Goal: Information Seeking & Learning: Obtain resource

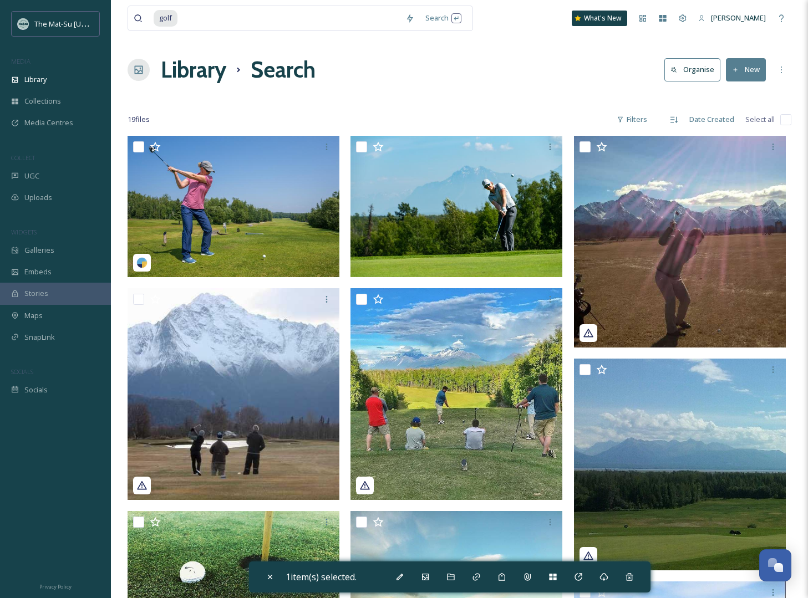
scroll to position [542, 0]
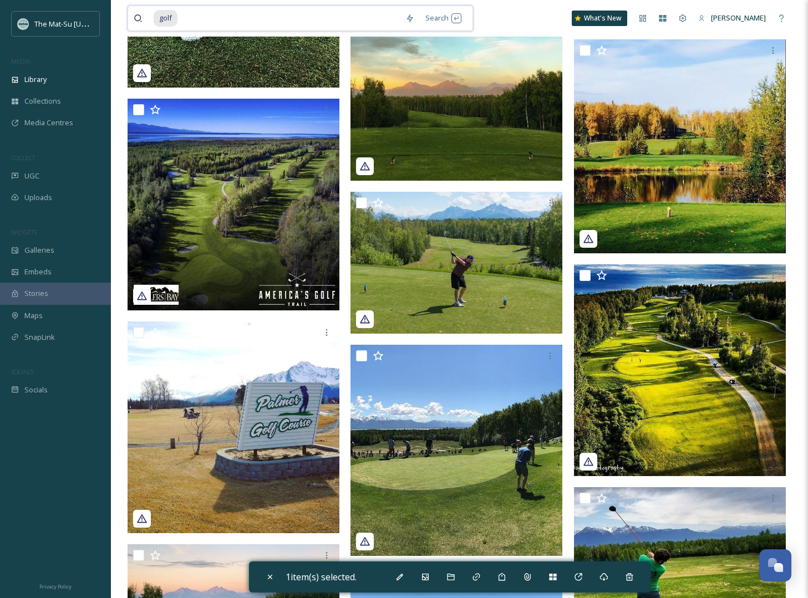
drag, startPoint x: 193, startPoint y: 17, endPoint x: 161, endPoint y: 16, distance: 31.6
click at [161, 16] on div "golf" at bounding box center [277, 18] width 246 height 24
type input "g"
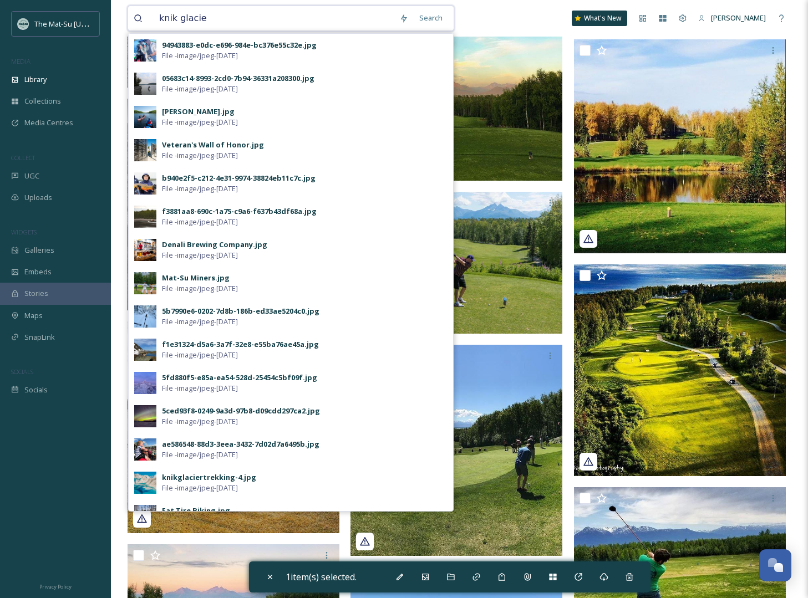
type input "knik glacier"
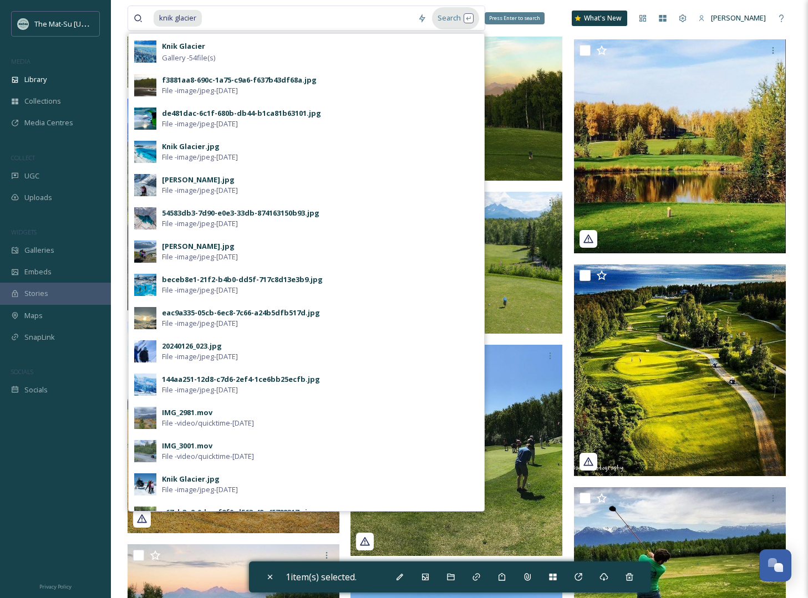
click at [452, 14] on div "Search Press Enter to search" at bounding box center [455, 18] width 47 height 22
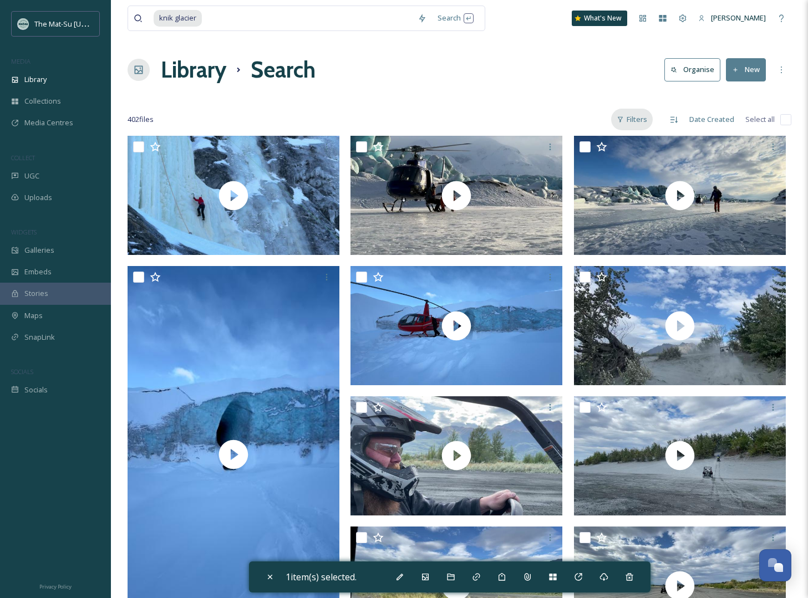
click at [636, 122] on div "Filters" at bounding box center [632, 120] width 42 height 22
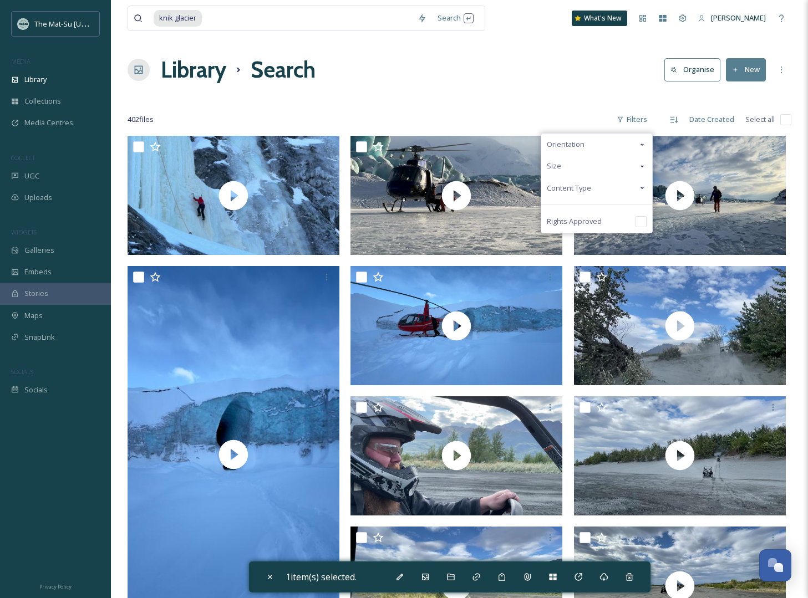
click at [590, 189] on span "Content Type" at bounding box center [569, 188] width 44 height 11
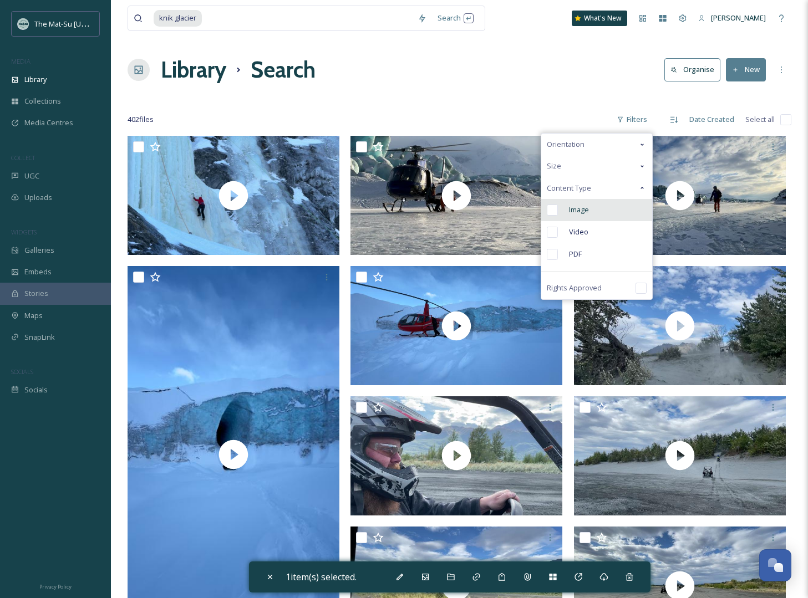
click at [557, 212] on input "checkbox" at bounding box center [552, 210] width 11 height 11
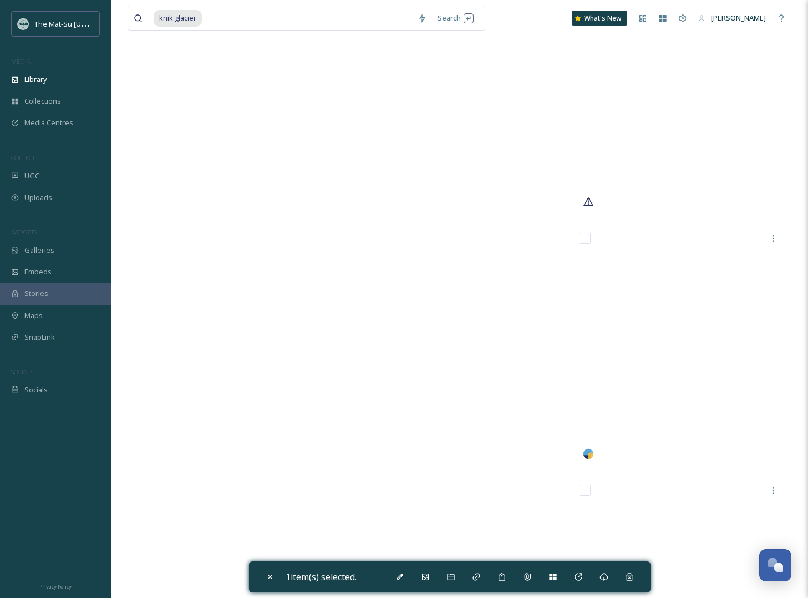
scroll to position [24673, 0]
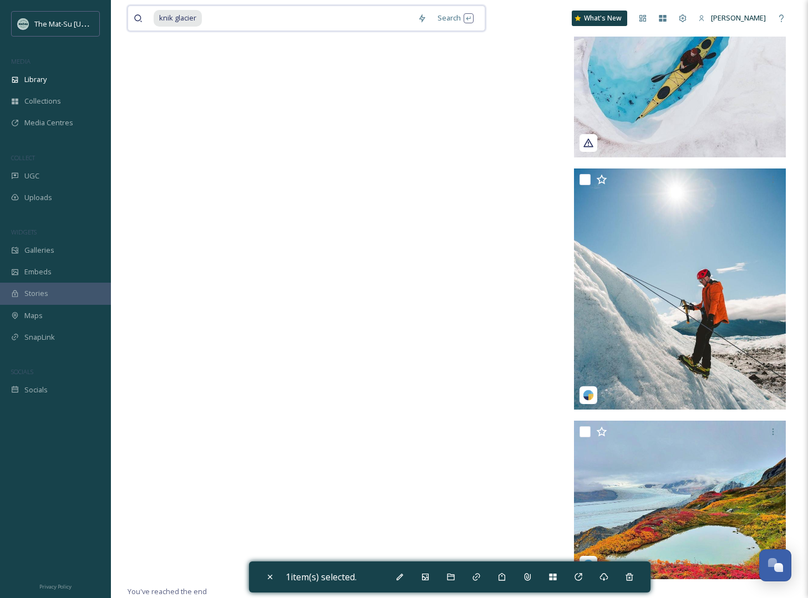
drag, startPoint x: 208, startPoint y: 18, endPoint x: 161, endPoint y: 17, distance: 47.2
click at [161, 17] on div "knik glacier" at bounding box center [283, 18] width 258 height 24
type input "k"
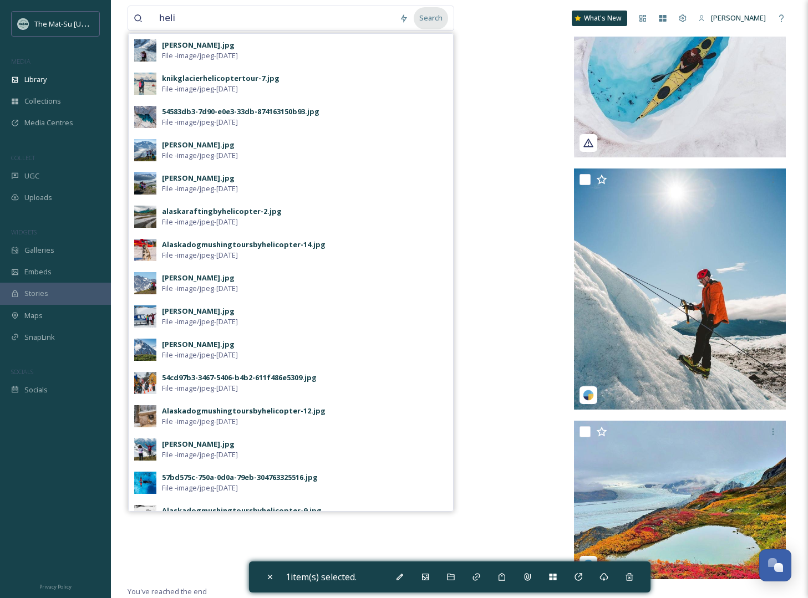
click at [441, 17] on div "Search" at bounding box center [431, 18] width 34 height 22
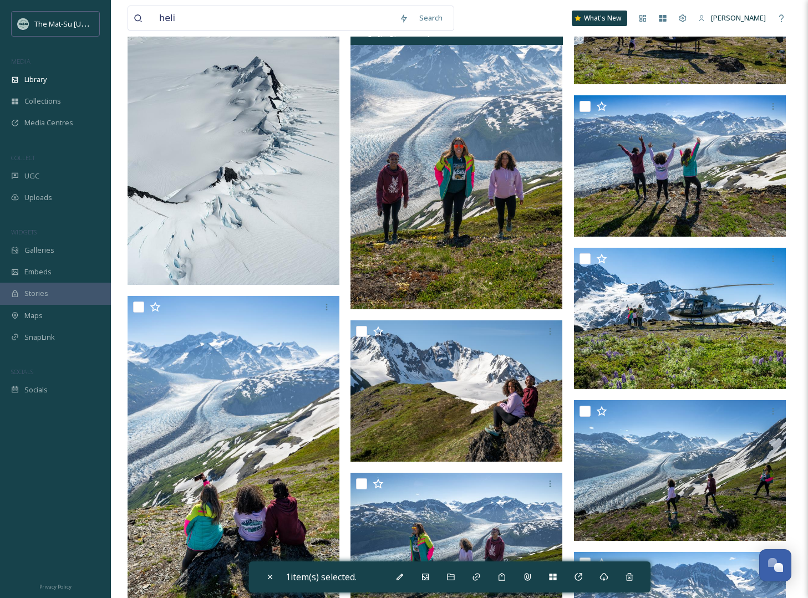
scroll to position [3164, 0]
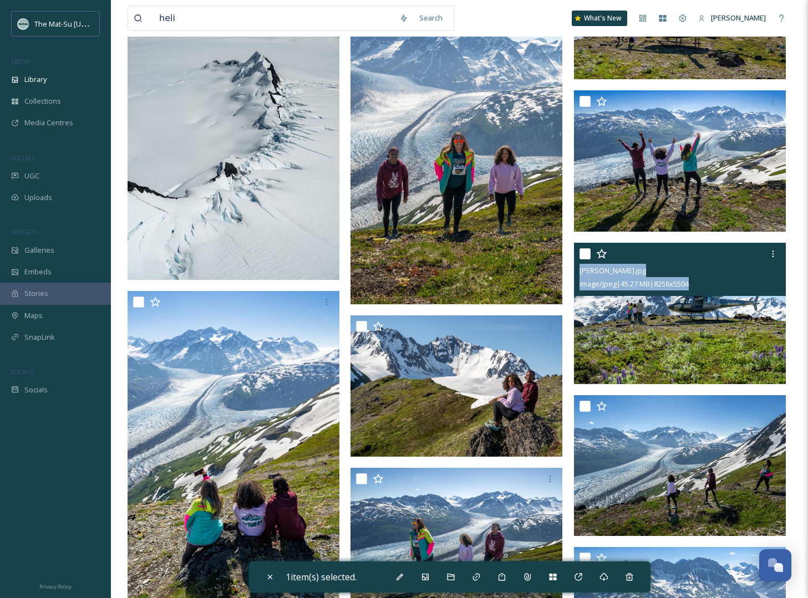
drag, startPoint x: 708, startPoint y: 288, endPoint x: 579, endPoint y: 273, distance: 130.0
click at [579, 273] on div "[PERSON_NAME].jpg image/jpeg | 45.27 MB | 8256 x 5504" at bounding box center [680, 269] width 212 height 53
copy div "[PERSON_NAME].jpg image/jpeg | 45.27 MB | 8256 x 5504"
click at [710, 356] on img at bounding box center [680, 313] width 212 height 141
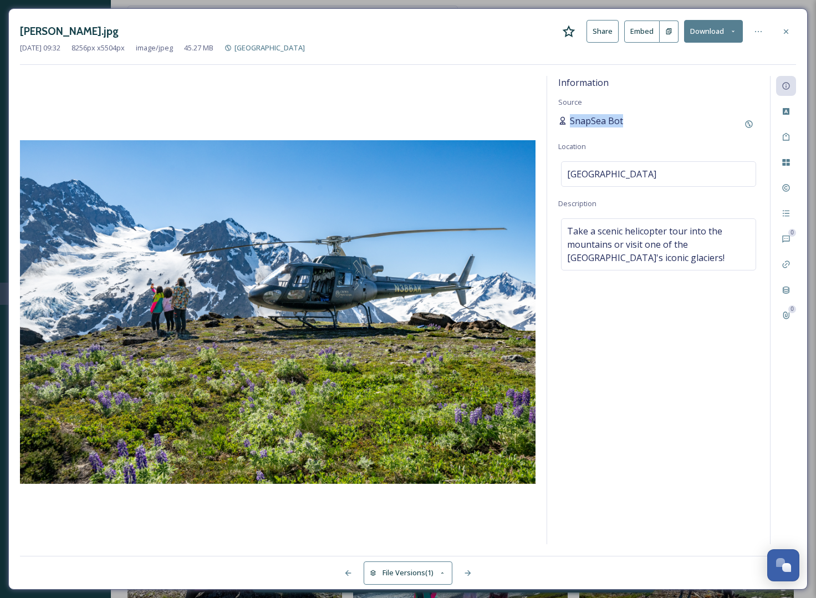
drag, startPoint x: 616, startPoint y: 120, endPoint x: 571, endPoint y: 123, distance: 44.5
click at [571, 123] on div "SnapSea Bot" at bounding box center [658, 124] width 201 height 20
copy span "SnapSea Bot"
drag, startPoint x: 789, startPoint y: 32, endPoint x: 379, endPoint y: 13, distance: 409.7
click at [789, 32] on icon at bounding box center [786, 31] width 9 height 9
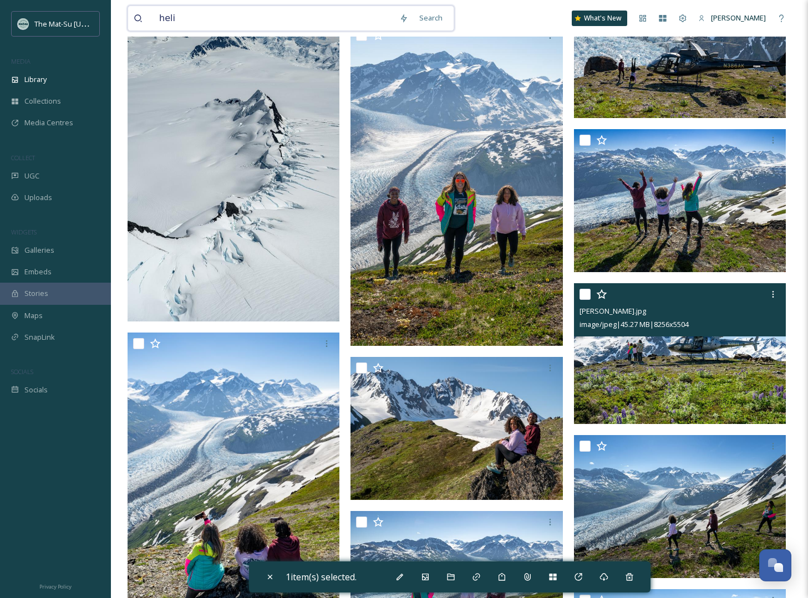
drag, startPoint x: 183, startPoint y: 17, endPoint x: 144, endPoint y: 17, distance: 39.4
click at [144, 17] on div "heli" at bounding box center [264, 18] width 260 height 24
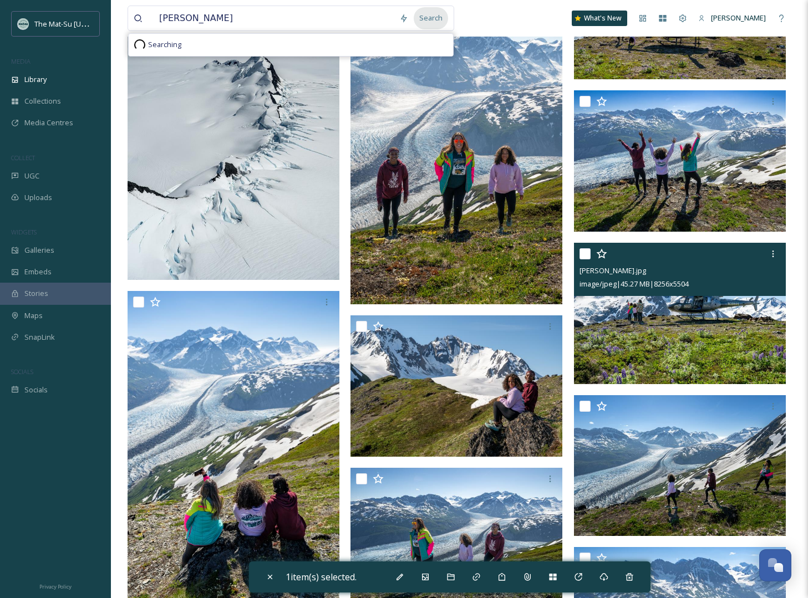
click at [434, 19] on div "Search" at bounding box center [431, 18] width 34 height 22
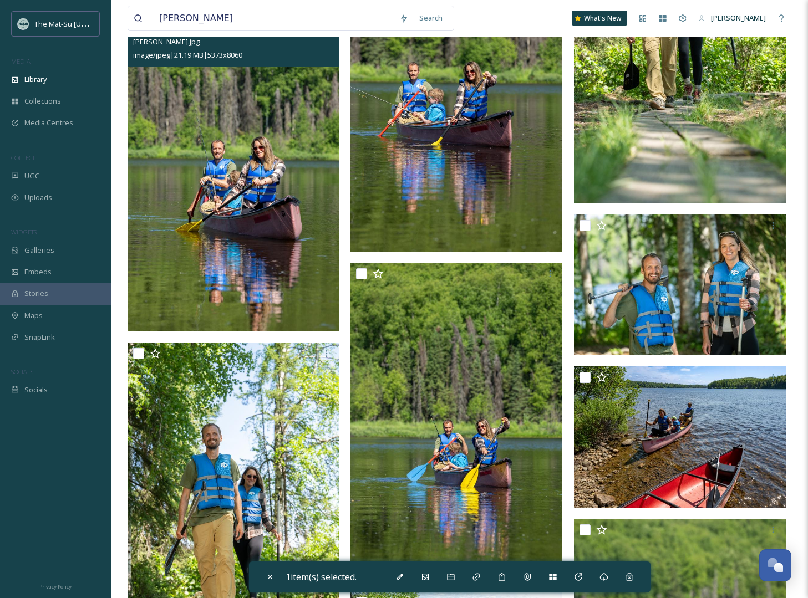
scroll to position [1528, 0]
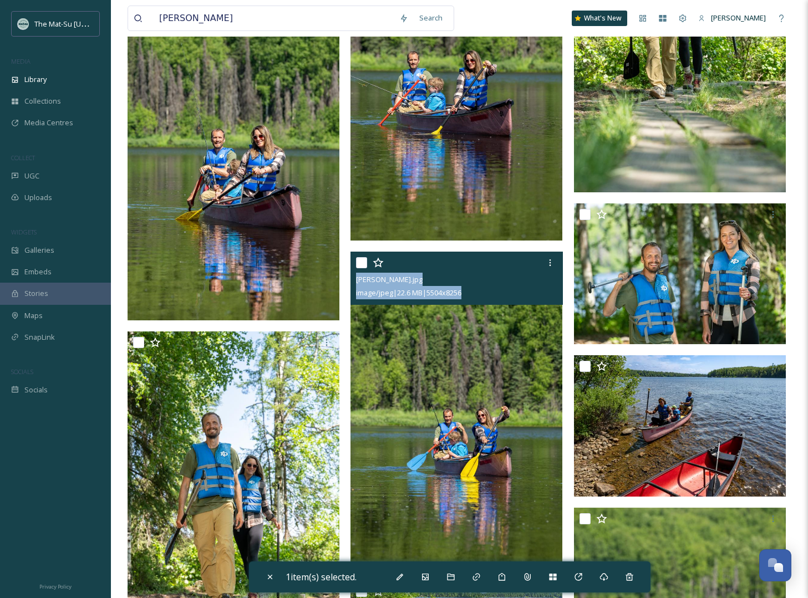
drag, startPoint x: 480, startPoint y: 294, endPoint x: 354, endPoint y: 284, distance: 125.7
click at [353, 284] on div "[PERSON_NAME].jpg image/jpeg | 22.6 MB | 5504 x 8256" at bounding box center [456, 278] width 212 height 53
copy div "[PERSON_NAME].jpg image/jpeg | 22.6 MB | 5504 x 8256"
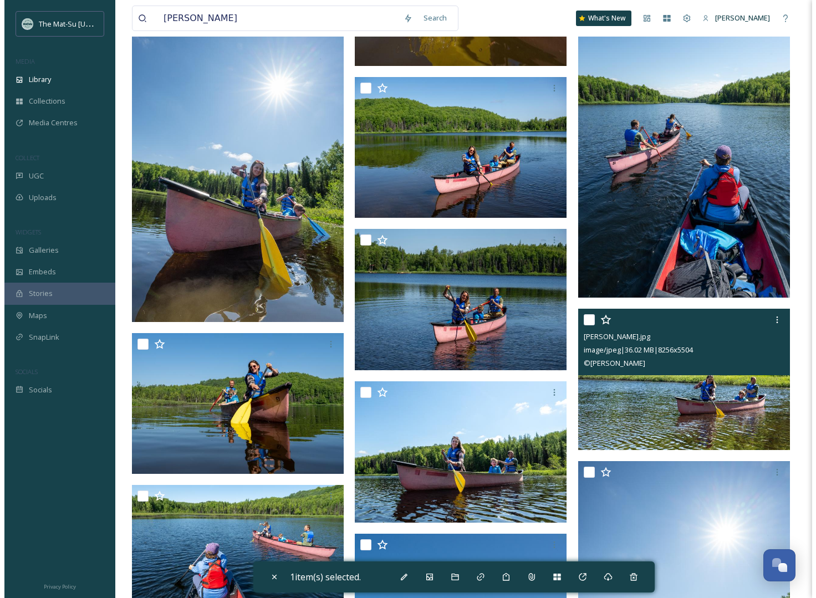
scroll to position [3629, 0]
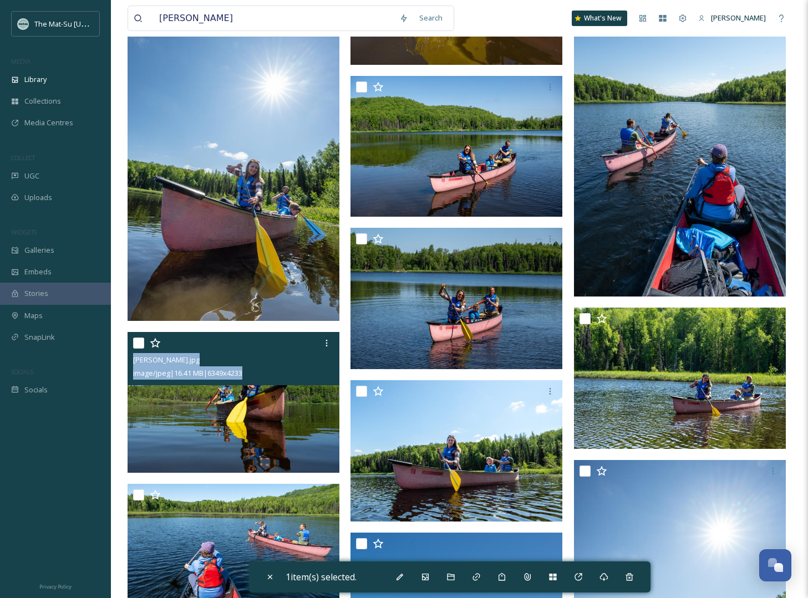
copy div "[PERSON_NAME].jpg image/jpeg | 16.41 MB | 6349 x 4233"
click at [241, 435] on img at bounding box center [234, 402] width 212 height 141
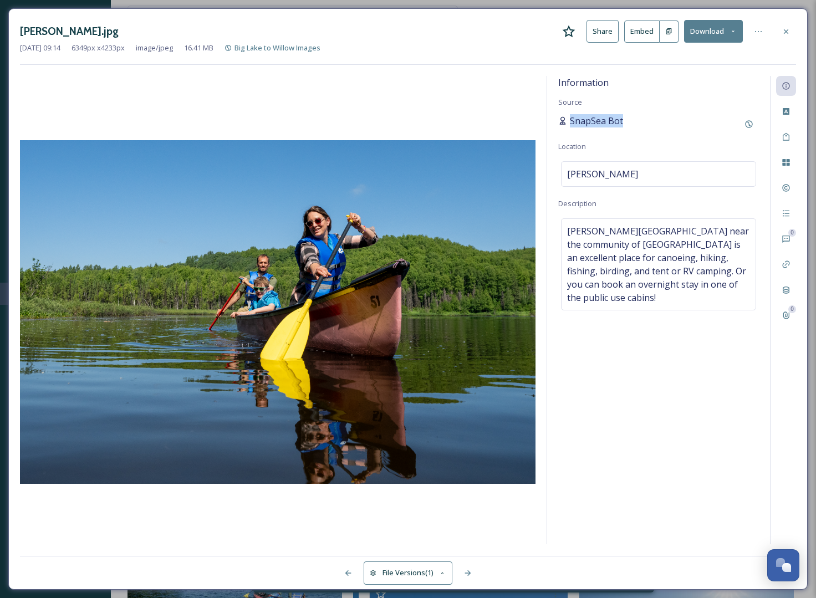
drag, startPoint x: 631, startPoint y: 120, endPoint x: 572, endPoint y: 120, distance: 59.3
click at [572, 120] on div "SnapSea Bot" at bounding box center [658, 124] width 201 height 20
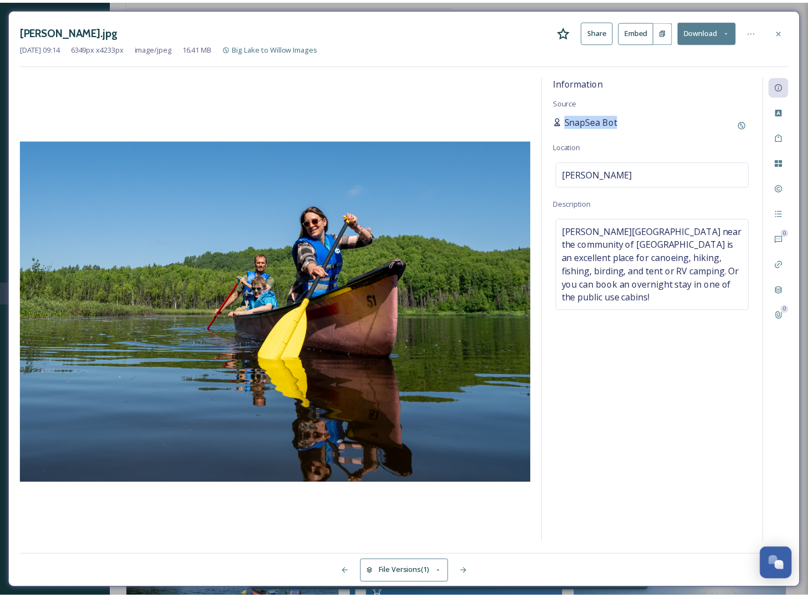
scroll to position [3672, 0]
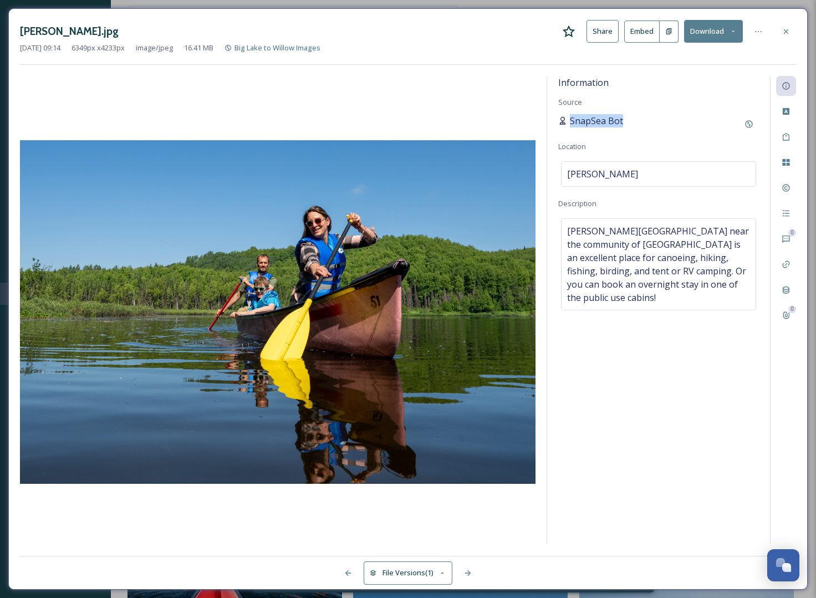
copy span "SnapSea Bot"
click at [787, 29] on icon at bounding box center [786, 31] width 4 height 4
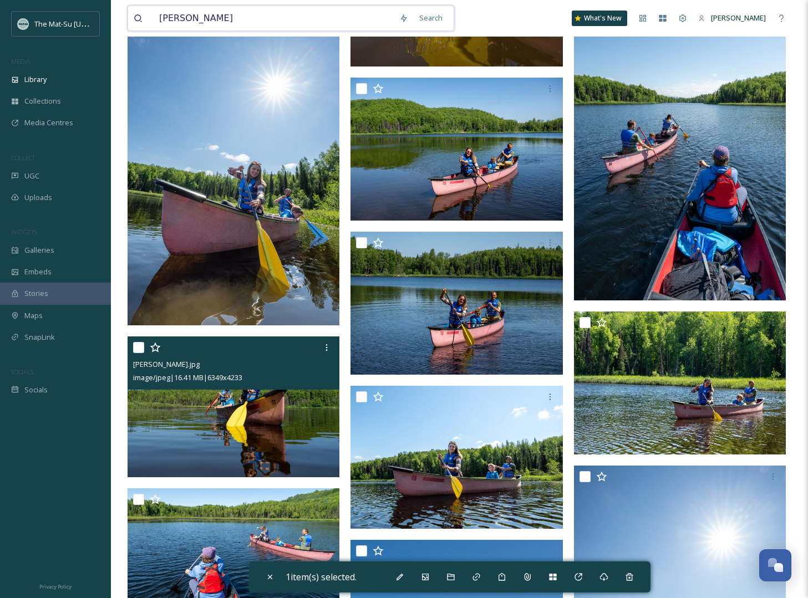
drag, startPoint x: 213, startPoint y: 17, endPoint x: 138, endPoint y: 16, distance: 75.4
click at [138, 16] on div "[PERSON_NAME]" at bounding box center [264, 18] width 260 height 24
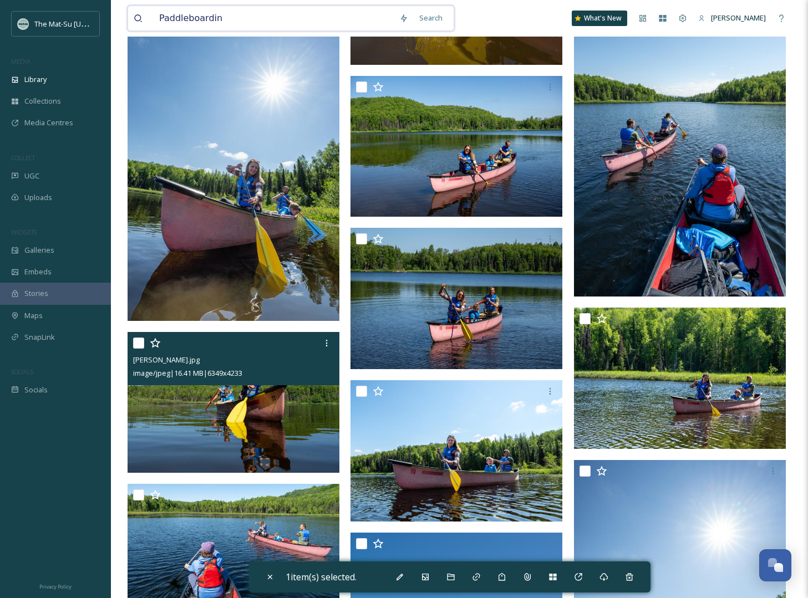
type input "Paddleboarding"
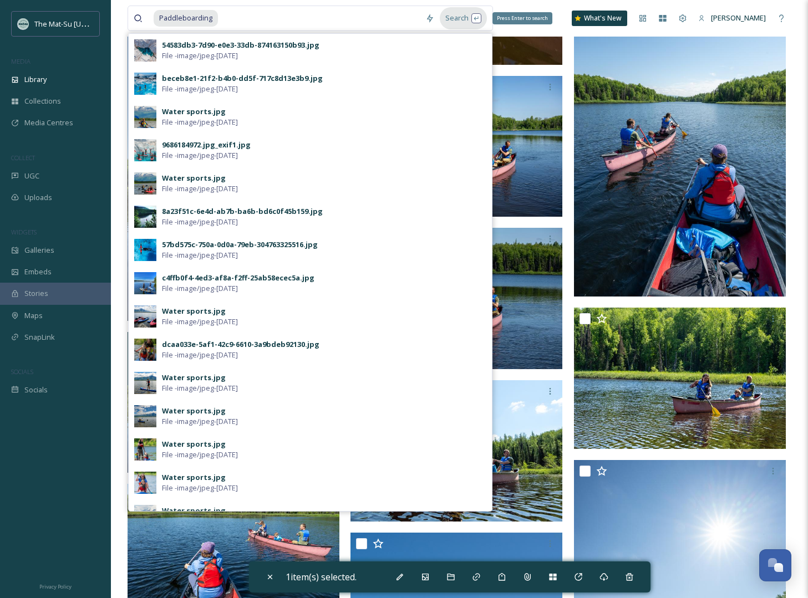
click at [455, 20] on div "Search Press Enter to search" at bounding box center [463, 18] width 47 height 22
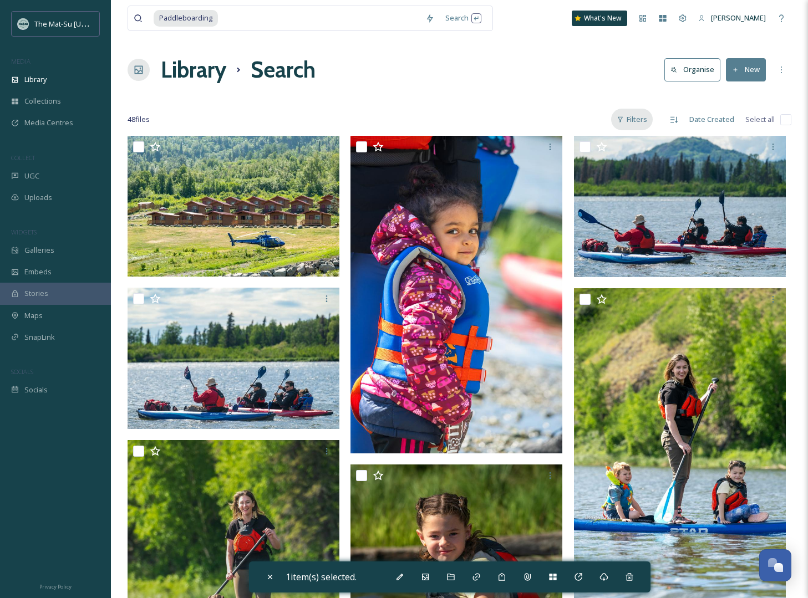
click at [641, 120] on div "Filters" at bounding box center [632, 120] width 42 height 22
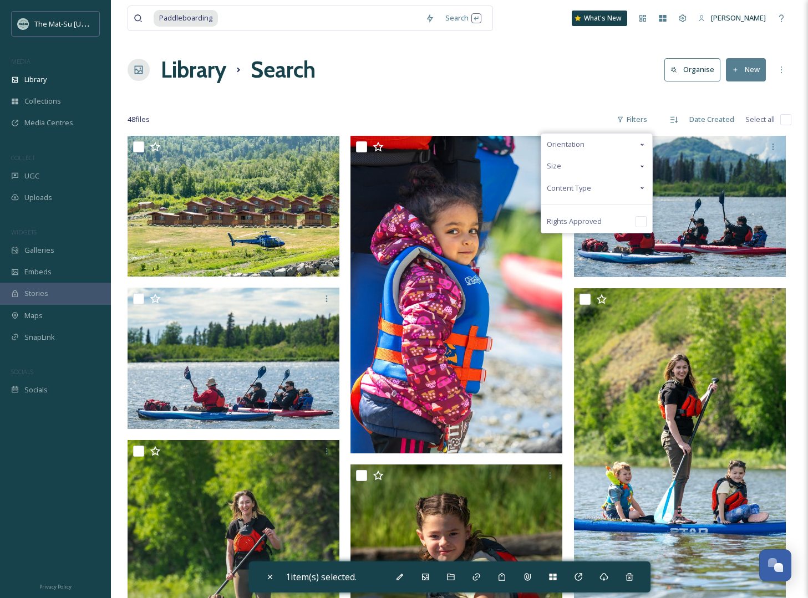
click at [574, 188] on span "Content Type" at bounding box center [569, 188] width 44 height 11
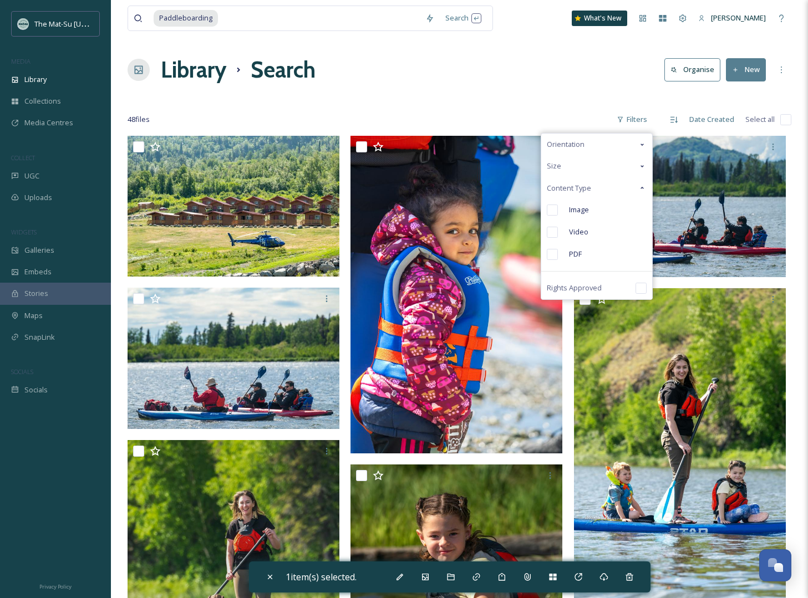
click at [553, 211] on input "checkbox" at bounding box center [552, 210] width 11 height 11
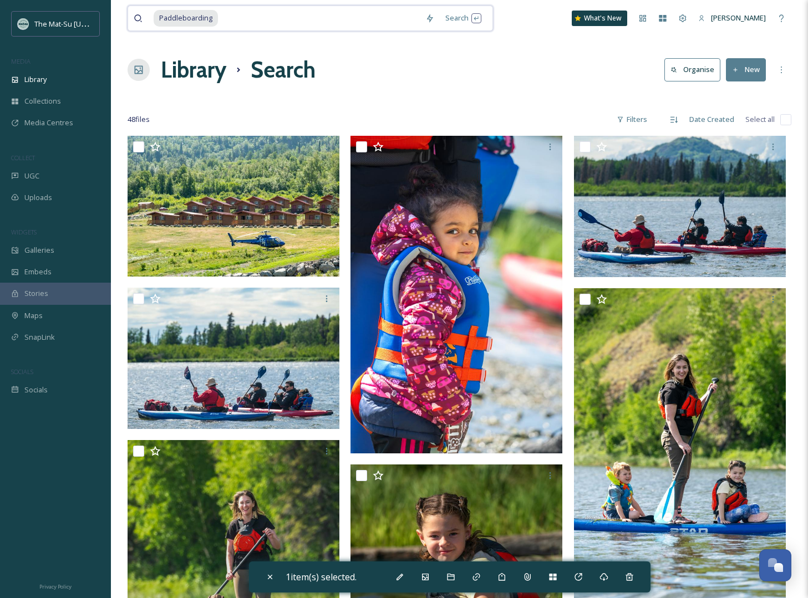
drag, startPoint x: 228, startPoint y: 18, endPoint x: 119, endPoint y: 12, distance: 110.0
type input "K"
type input "P"
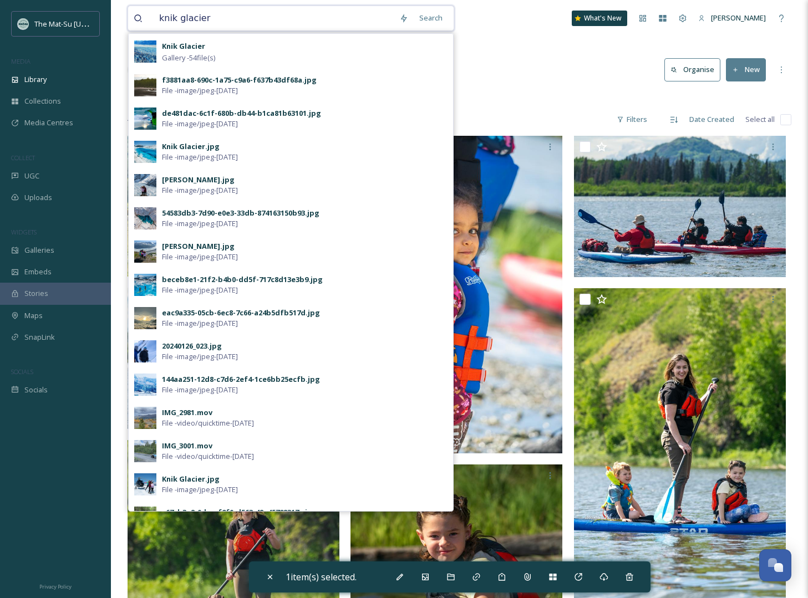
drag, startPoint x: 231, startPoint y: 12, endPoint x: 154, endPoint y: 14, distance: 77.1
click at [154, 14] on input "knik glacier" at bounding box center [274, 18] width 240 height 24
paste input "Knik Glacier Paddelboarding"
type input "Knik Glacier Paddelboarding"
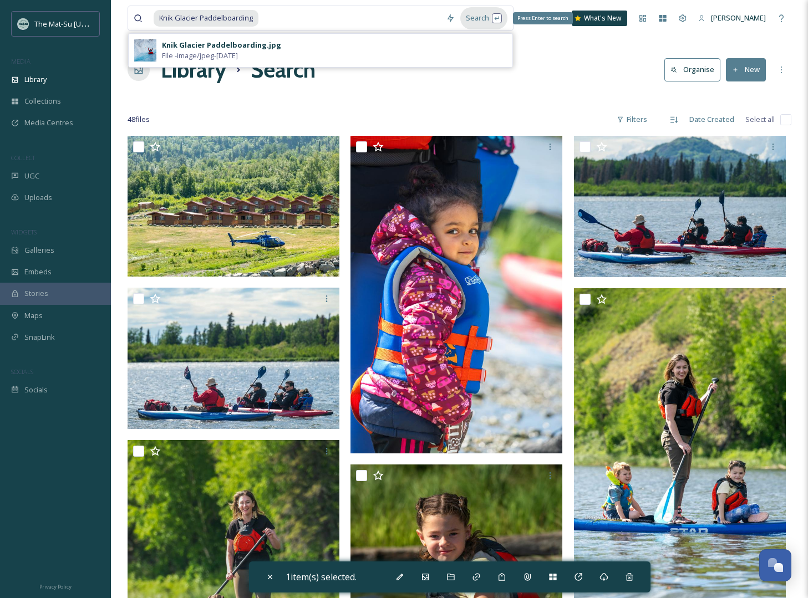
click at [471, 17] on div "Search Press Enter to search" at bounding box center [483, 18] width 47 height 22
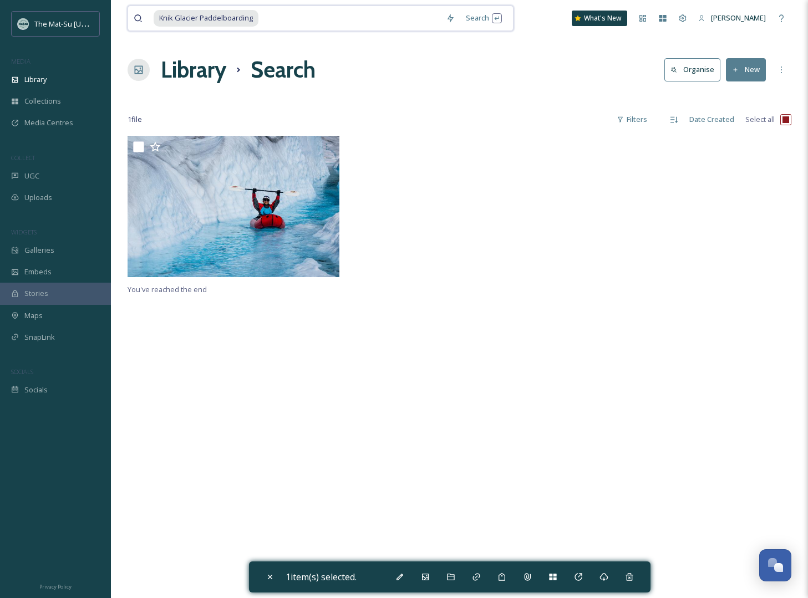
click at [277, 21] on input at bounding box center [350, 18] width 181 height 24
click at [211, 18] on span "Knik Glacier Paddelboarding" at bounding box center [206, 18] width 105 height 16
click at [212, 18] on span "Knik Glacier Paddelboarding" at bounding box center [206, 18] width 105 height 16
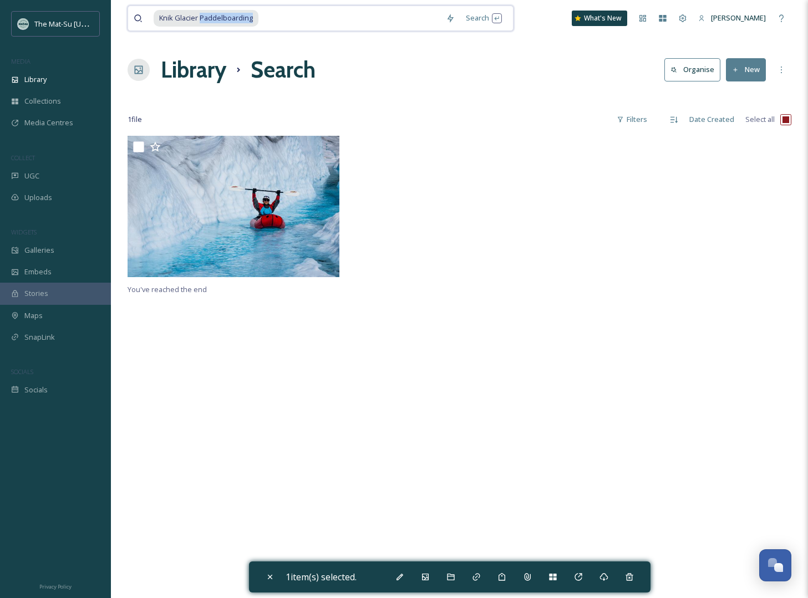
drag, startPoint x: 214, startPoint y: 17, endPoint x: 401, endPoint y: 22, distance: 186.9
click at [398, 22] on div "Knik Glacier Paddelboarding" at bounding box center [297, 18] width 287 height 24
click at [642, 119] on div "Filters" at bounding box center [632, 120] width 42 height 22
click at [597, 190] on div "Content Type" at bounding box center [596, 188] width 111 height 22
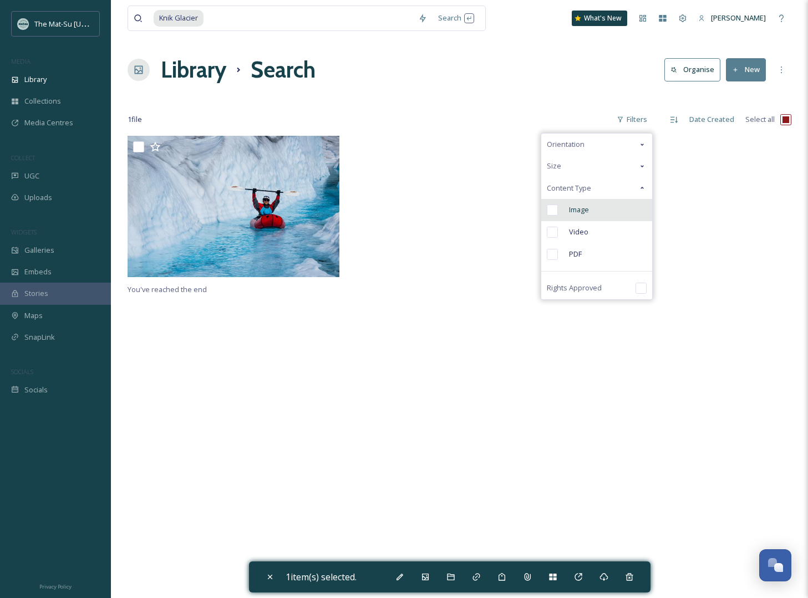
click at [577, 214] on span "Image" at bounding box center [579, 210] width 20 height 11
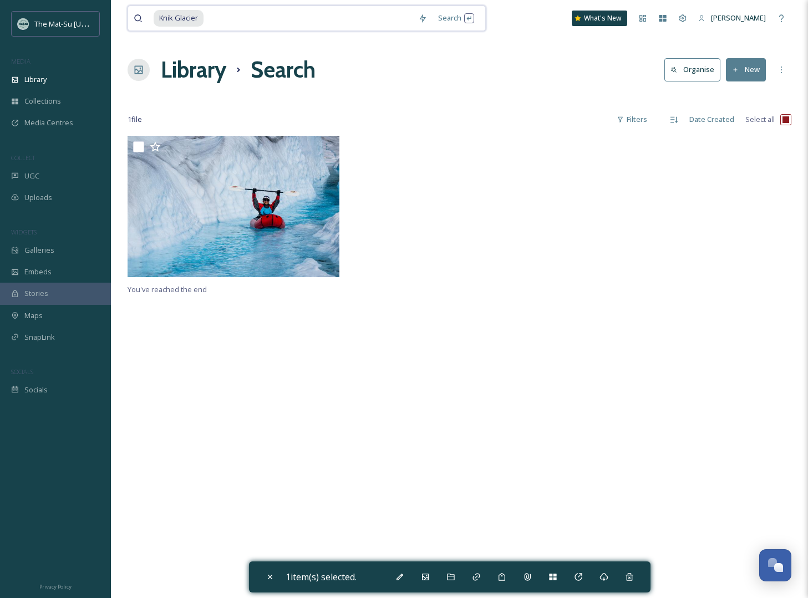
click at [213, 19] on input at bounding box center [309, 18] width 208 height 24
click at [450, 21] on div "Search Press Enter to search" at bounding box center [456, 18] width 47 height 22
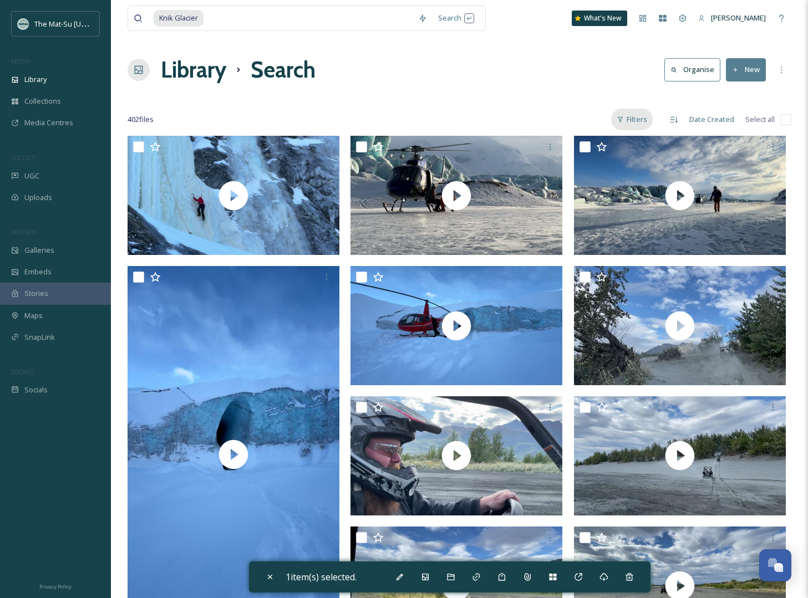
click at [637, 119] on div "Filters" at bounding box center [632, 120] width 42 height 22
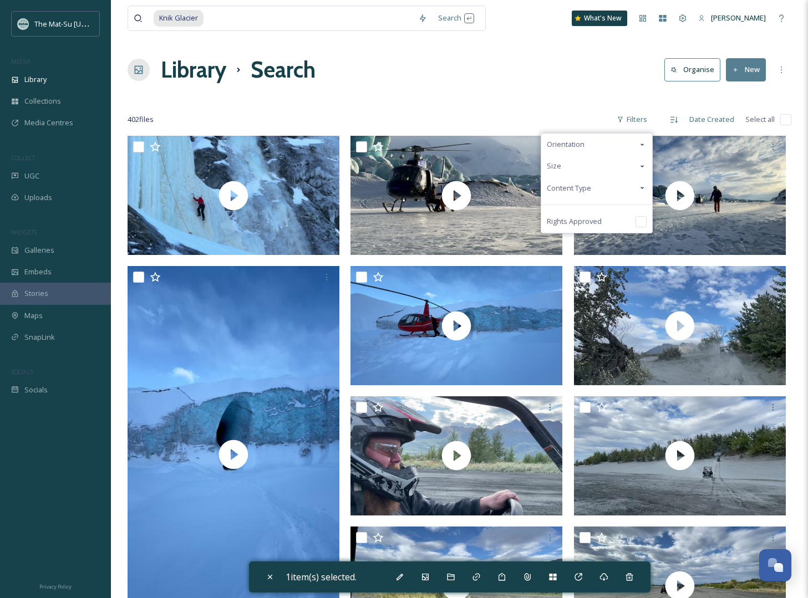
click at [567, 187] on span "Content Type" at bounding box center [569, 188] width 44 height 11
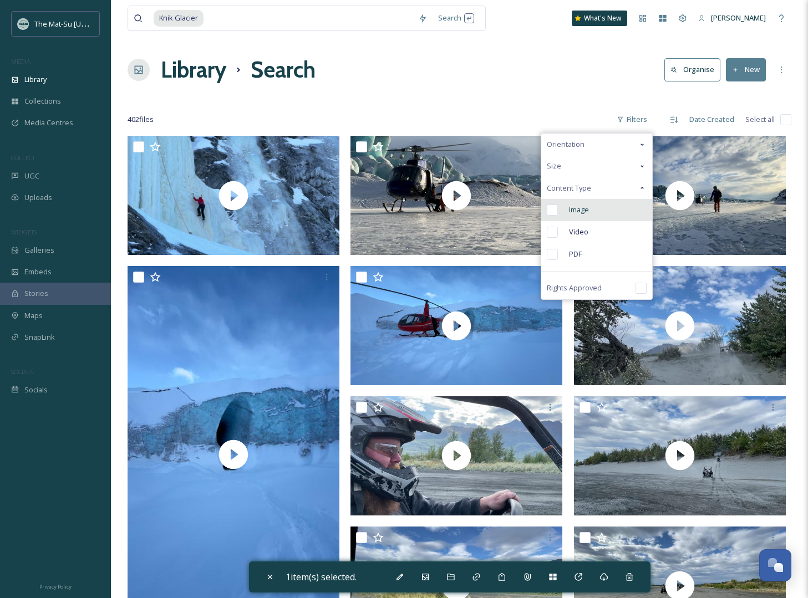
click at [552, 210] on input "checkbox" at bounding box center [552, 210] width 11 height 11
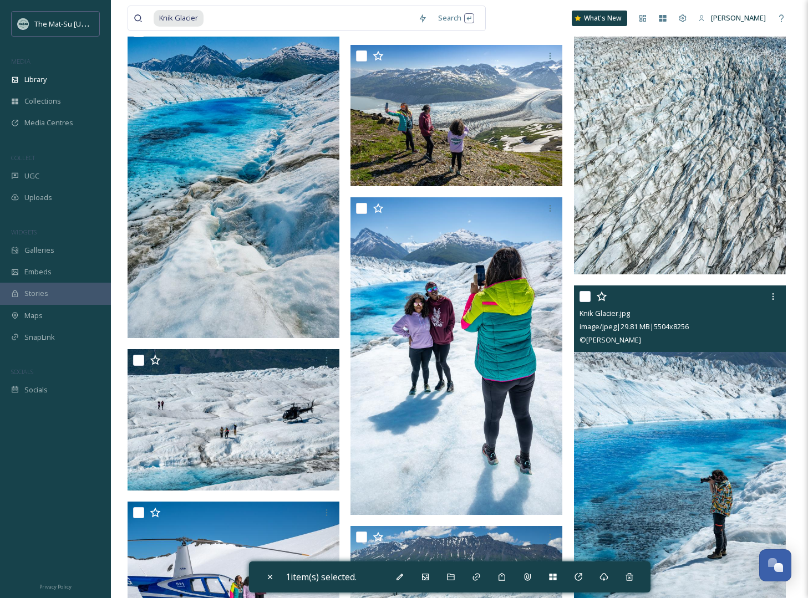
scroll to position [6250, 0]
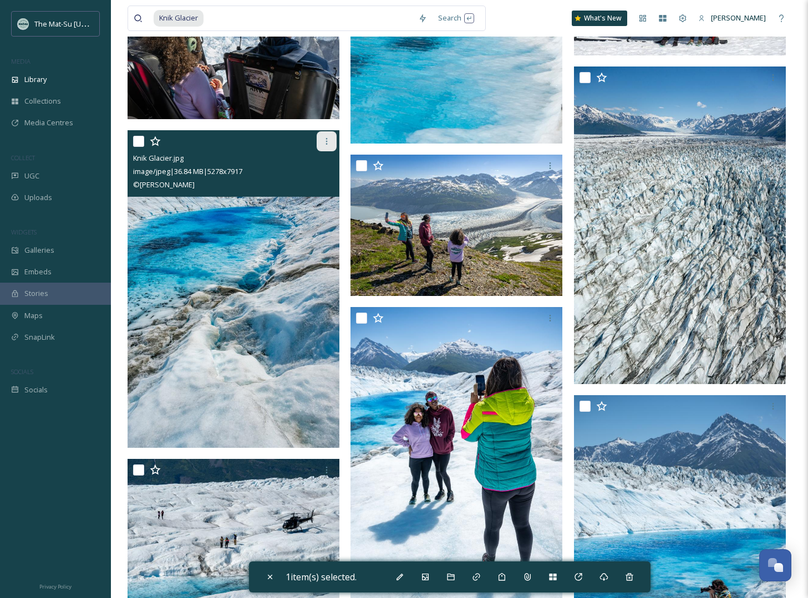
click at [327, 143] on icon at bounding box center [326, 141] width 9 height 9
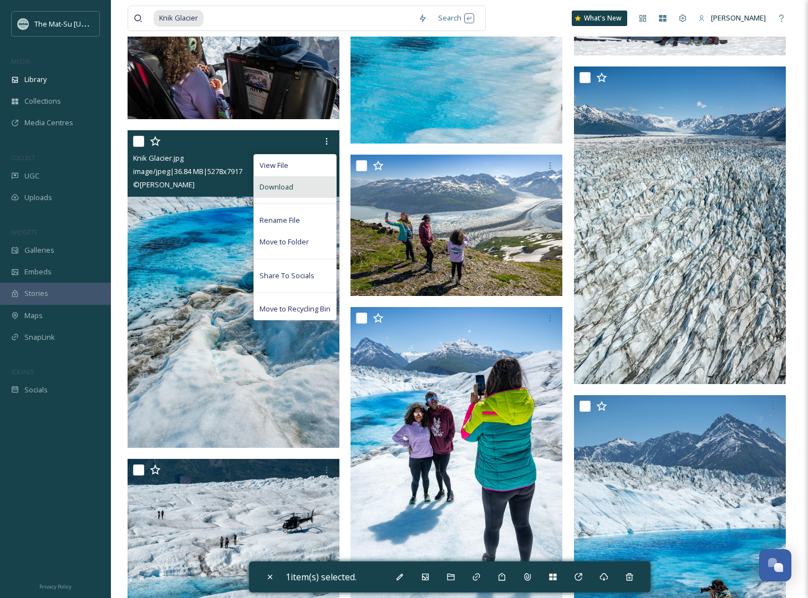
click at [289, 187] on span "Download" at bounding box center [277, 187] width 34 height 11
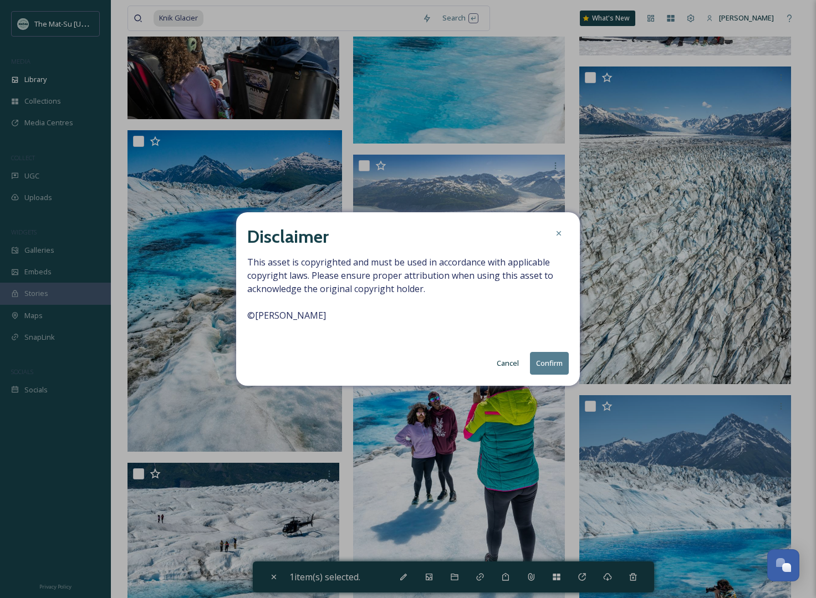
click at [507, 363] on button "Cancel" at bounding box center [507, 364] width 33 height 22
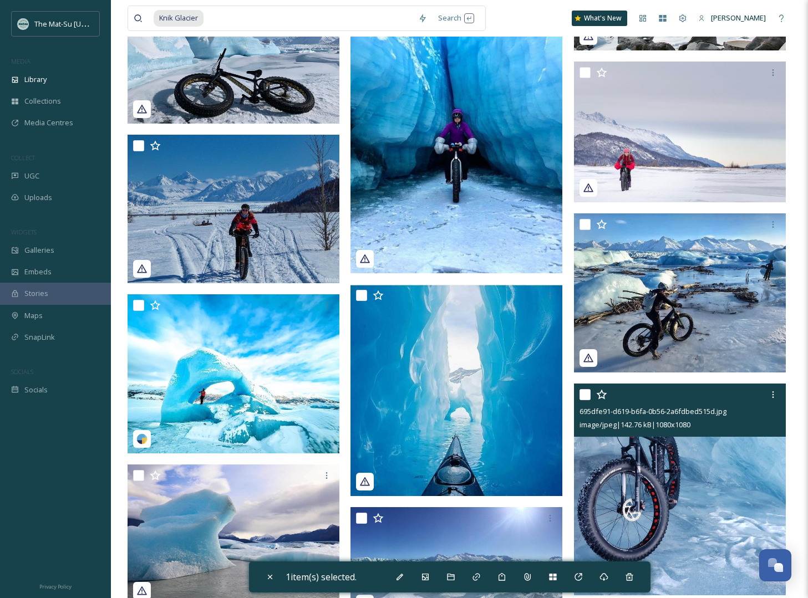
scroll to position [17476, 0]
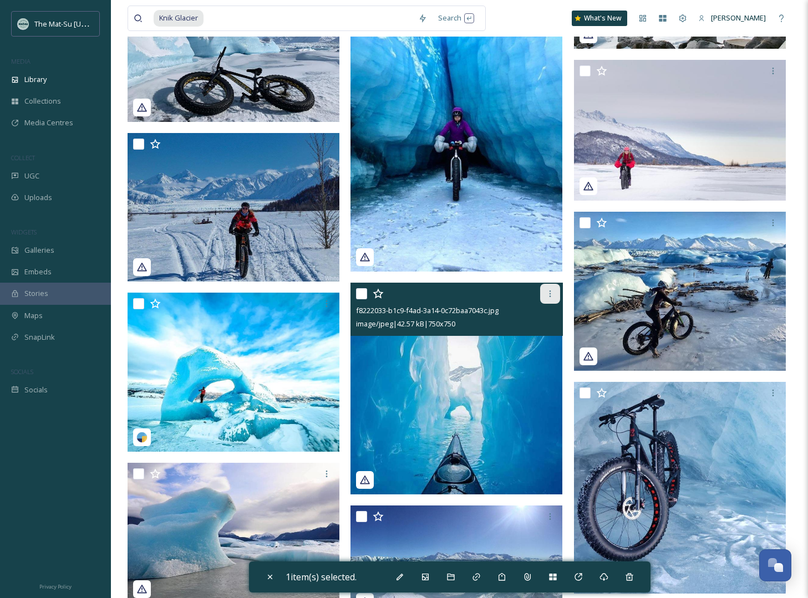
click at [547, 296] on icon at bounding box center [550, 293] width 9 height 9
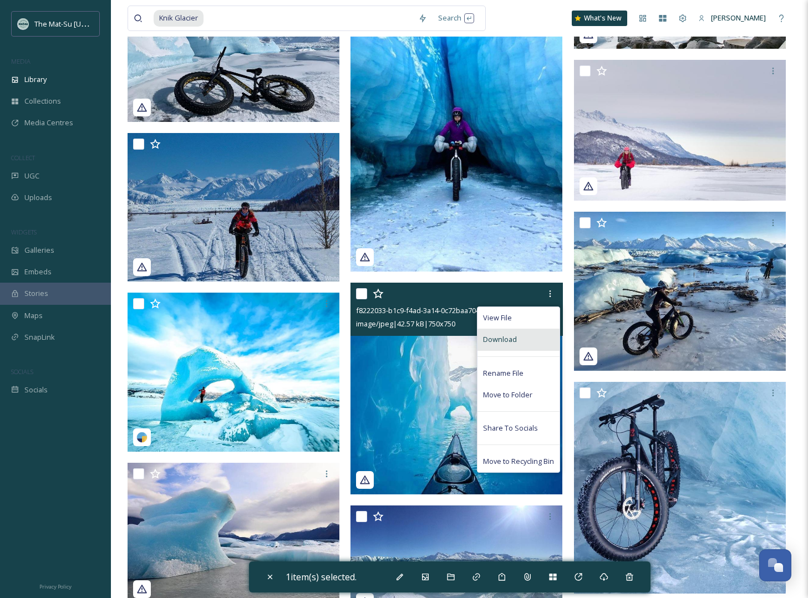
click at [506, 342] on span "Download" at bounding box center [500, 339] width 34 height 11
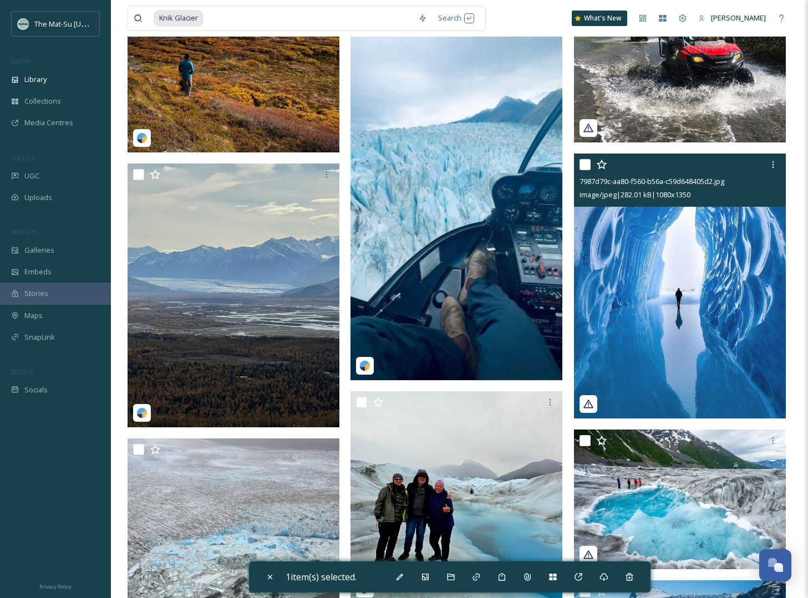
scroll to position [19763, 0]
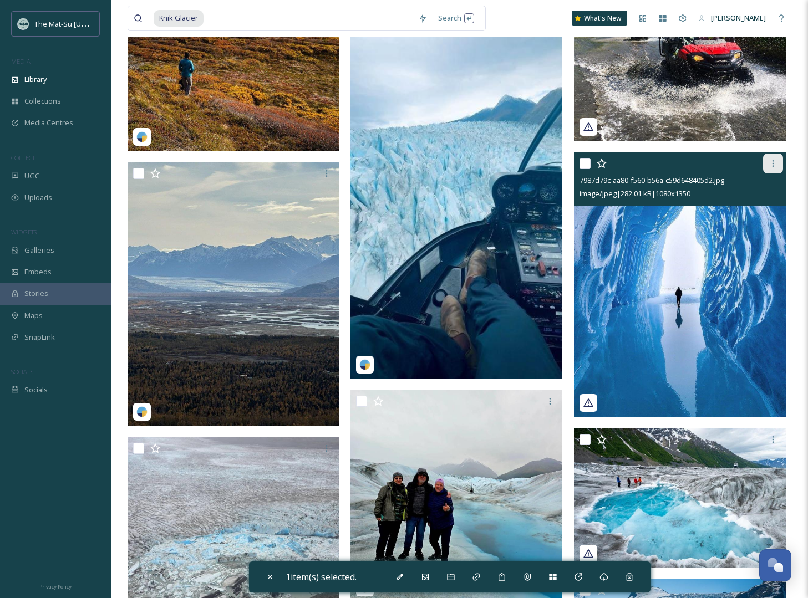
click at [774, 160] on icon at bounding box center [773, 163] width 9 height 9
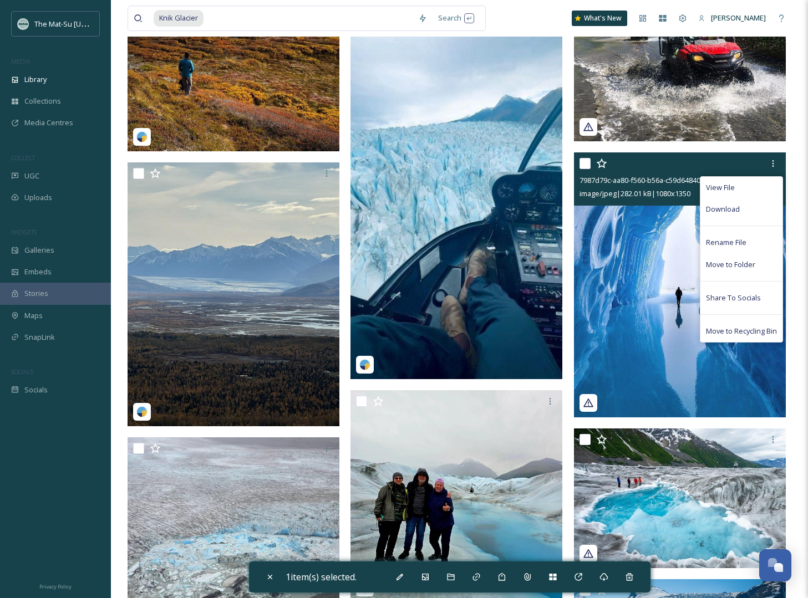
click at [723, 210] on span "Download" at bounding box center [723, 209] width 34 height 11
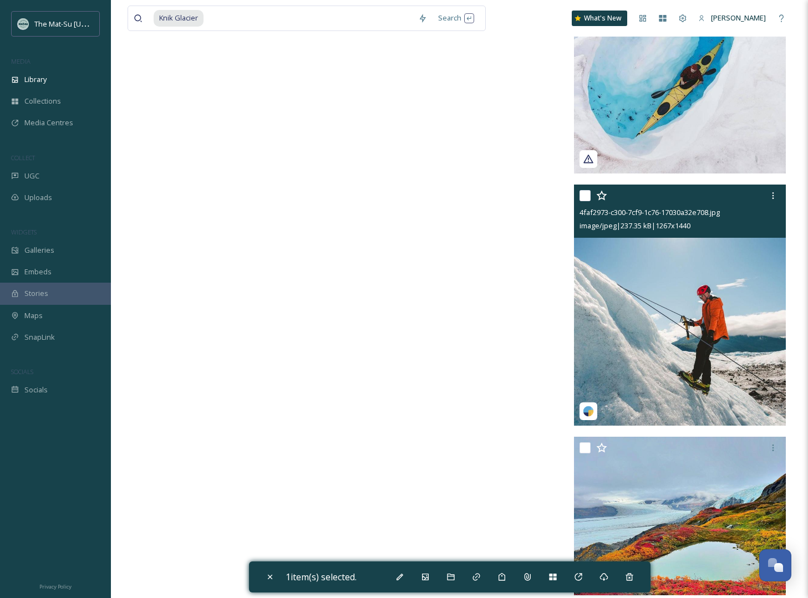
scroll to position [24673, 0]
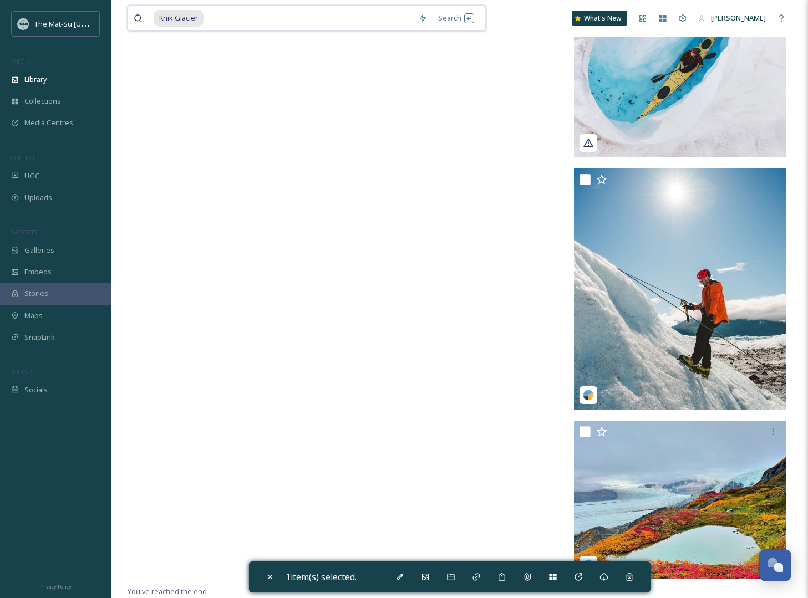
click at [208, 22] on input at bounding box center [309, 18] width 208 height 24
drag, startPoint x: 217, startPoint y: 19, endPoint x: 143, endPoint y: 16, distance: 74.4
click at [143, 16] on div "Knik Glacier" at bounding box center [273, 18] width 279 height 24
type input "K"
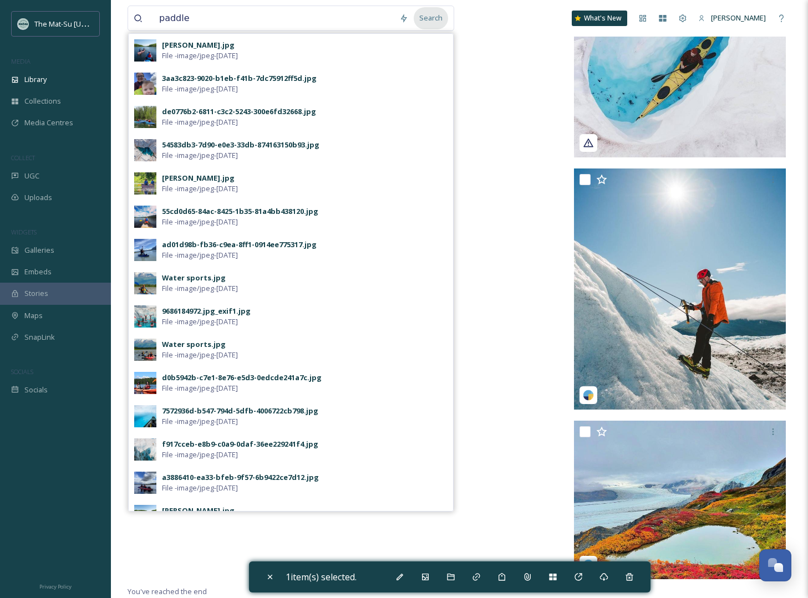
click at [438, 17] on div "Search" at bounding box center [431, 18] width 34 height 22
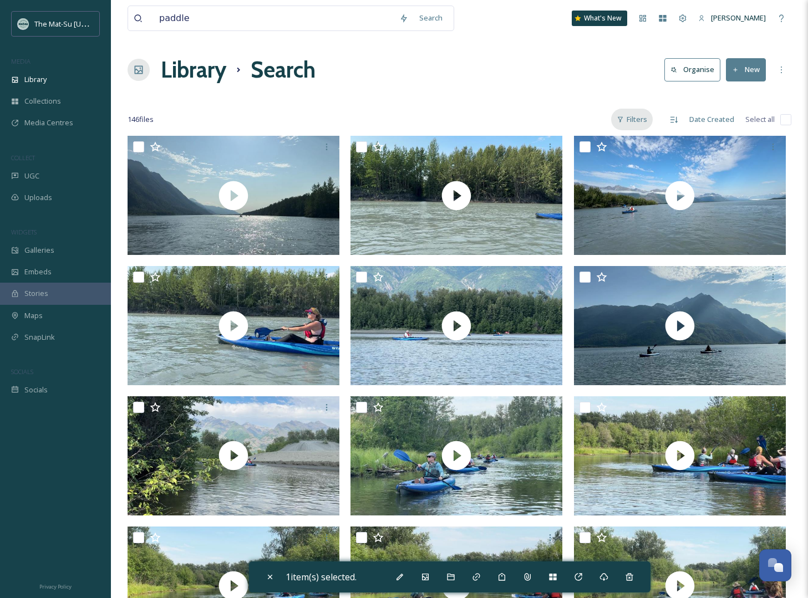
click at [642, 122] on div "Filters" at bounding box center [632, 120] width 42 height 22
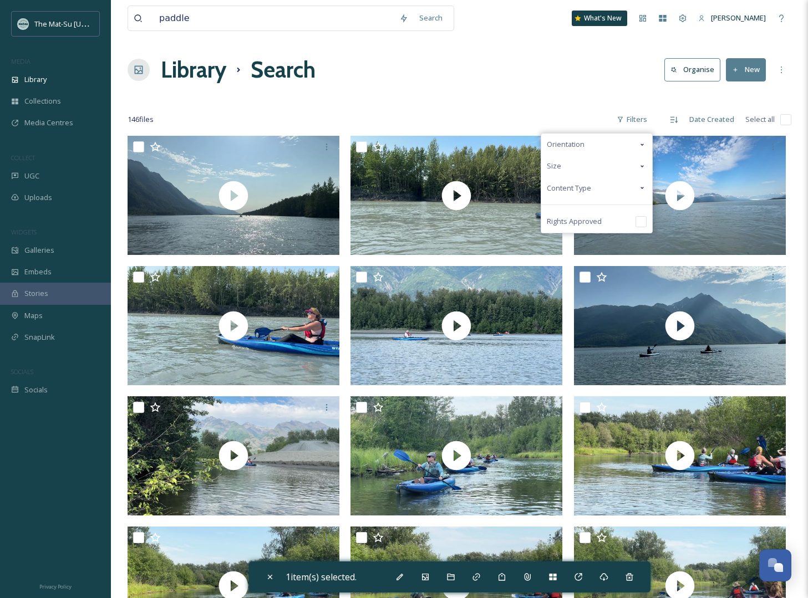
click at [577, 190] on span "Content Type" at bounding box center [569, 188] width 44 height 11
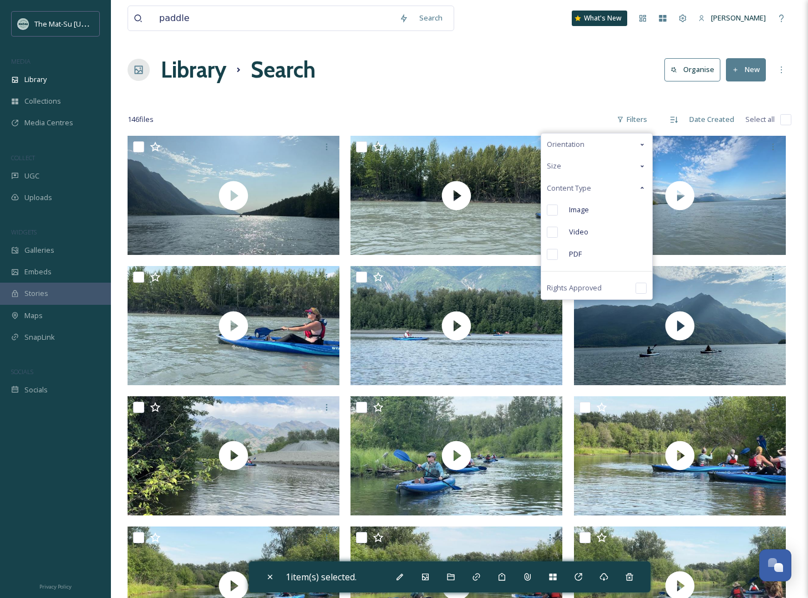
click at [557, 210] on input "checkbox" at bounding box center [552, 210] width 11 height 11
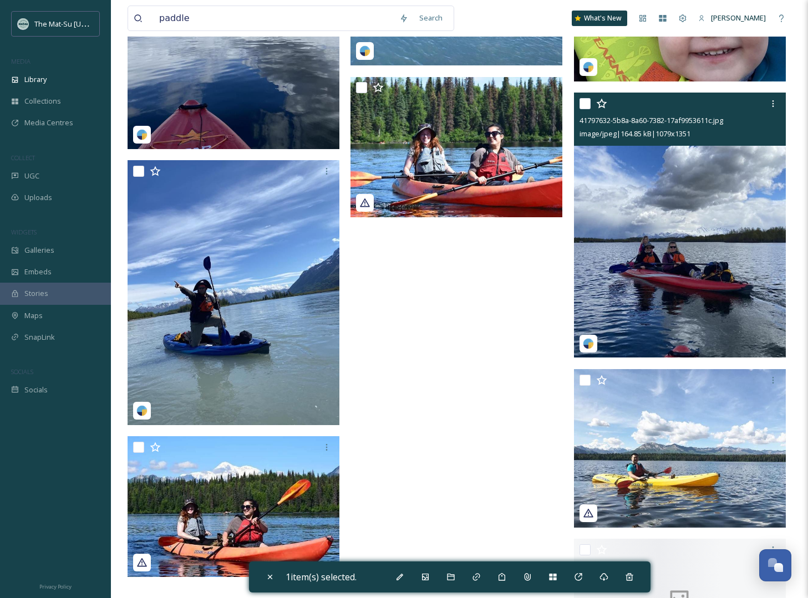
scroll to position [8374, 0]
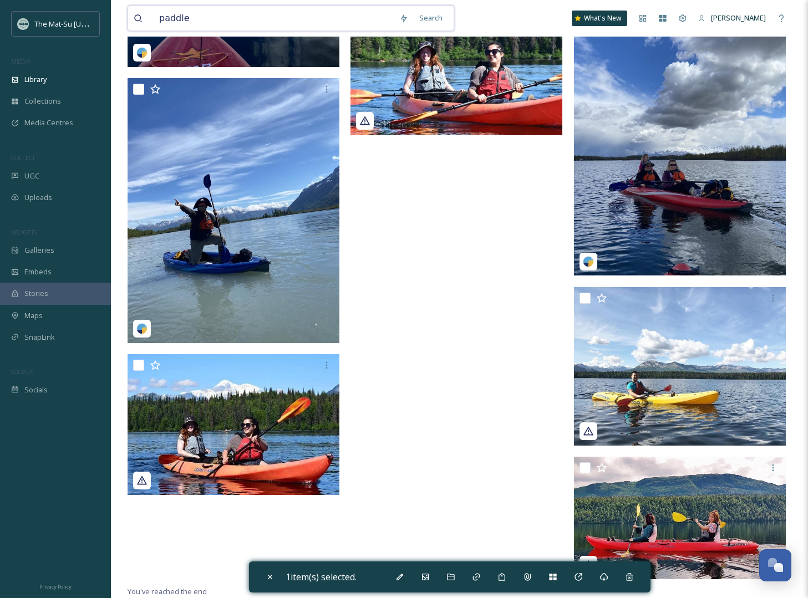
drag, startPoint x: 205, startPoint y: 17, endPoint x: 96, endPoint y: 9, distance: 108.5
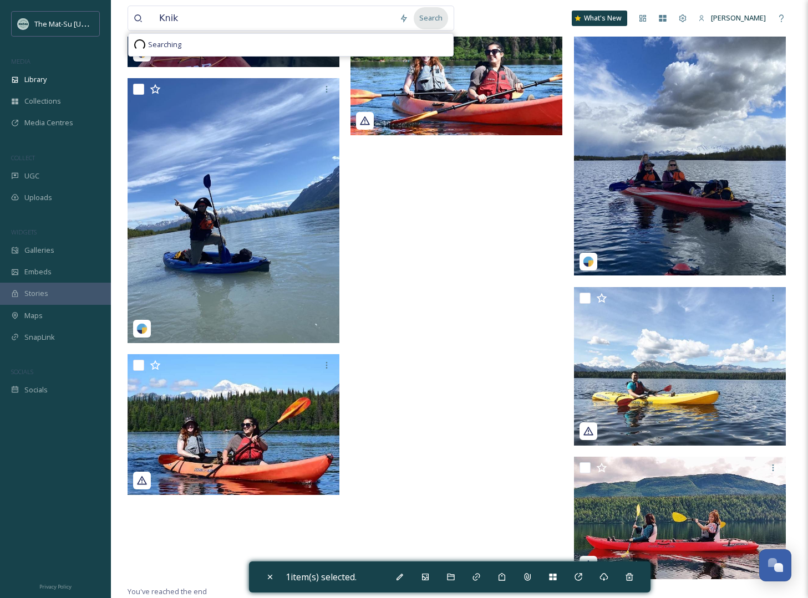
click at [438, 19] on div "Search" at bounding box center [431, 18] width 34 height 22
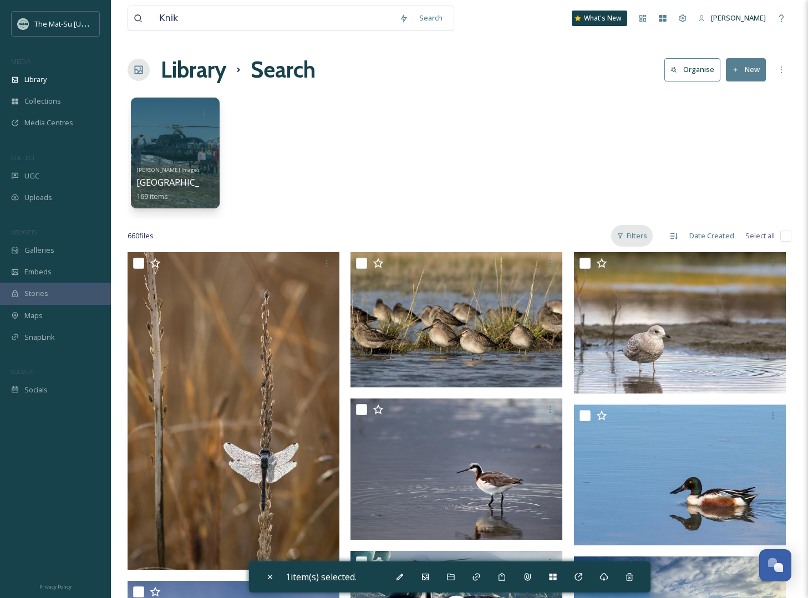
click at [646, 237] on div "Filters" at bounding box center [632, 236] width 42 height 22
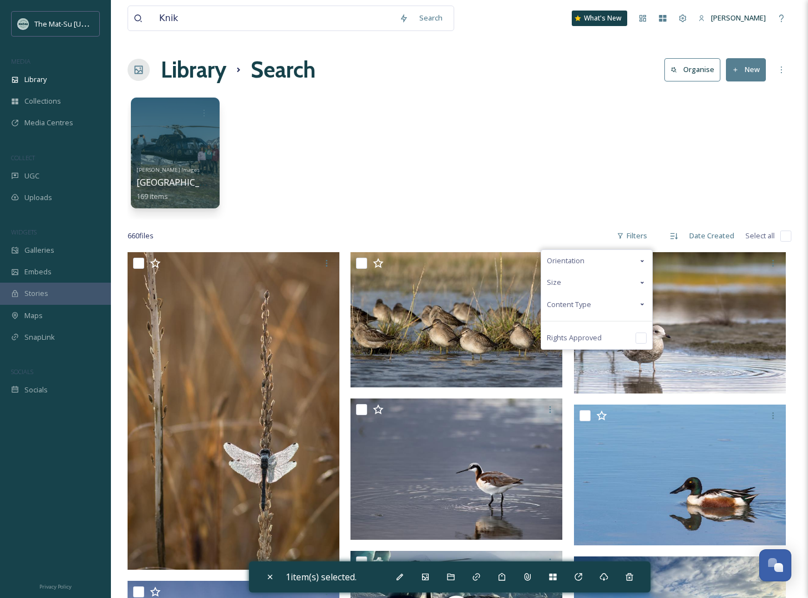
click at [565, 302] on span "Content Type" at bounding box center [569, 304] width 44 height 11
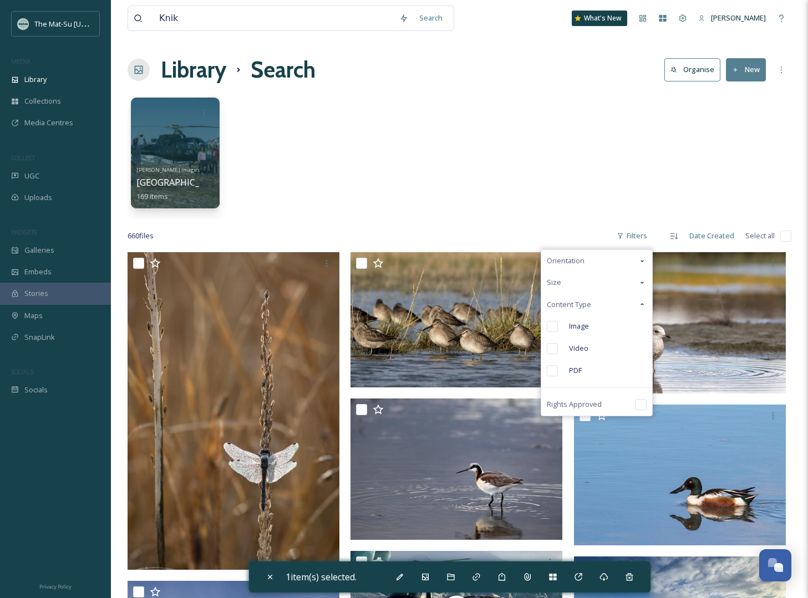
click at [548, 328] on input "checkbox" at bounding box center [552, 326] width 11 height 11
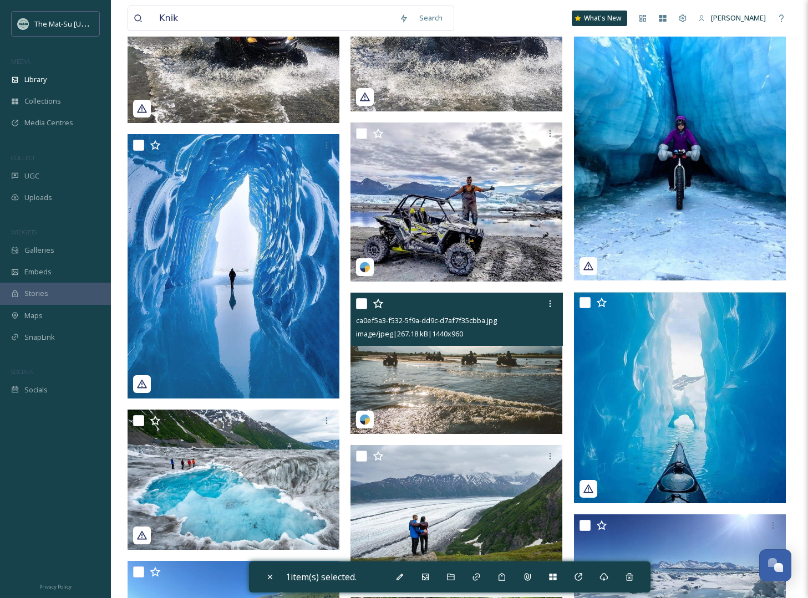
scroll to position [30323, 0]
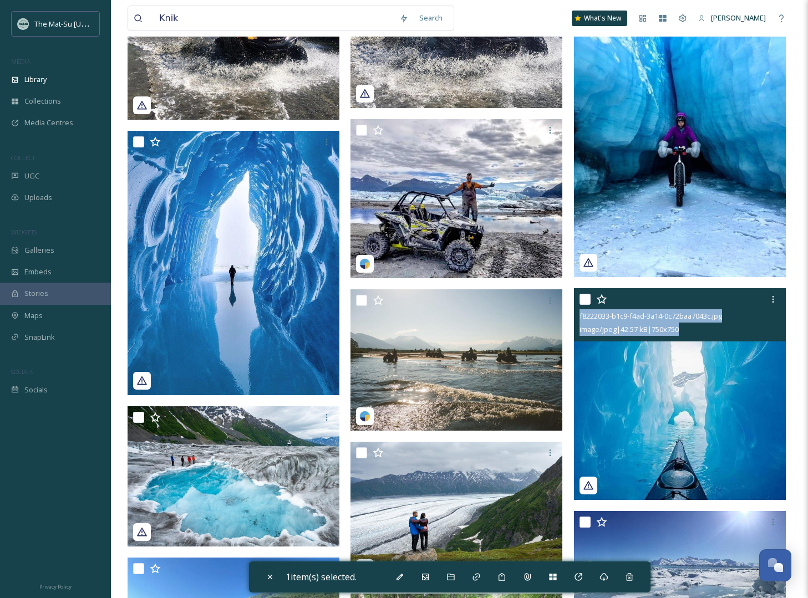
drag, startPoint x: 694, startPoint y: 332, endPoint x: 580, endPoint y: 321, distance: 115.4
click at [578, 321] on div "f8222033-b1c9-f4ad-3a14-0c72baa7043c.jpg image/jpeg | 42.57 kB | 750 x 750" at bounding box center [680, 314] width 212 height 53
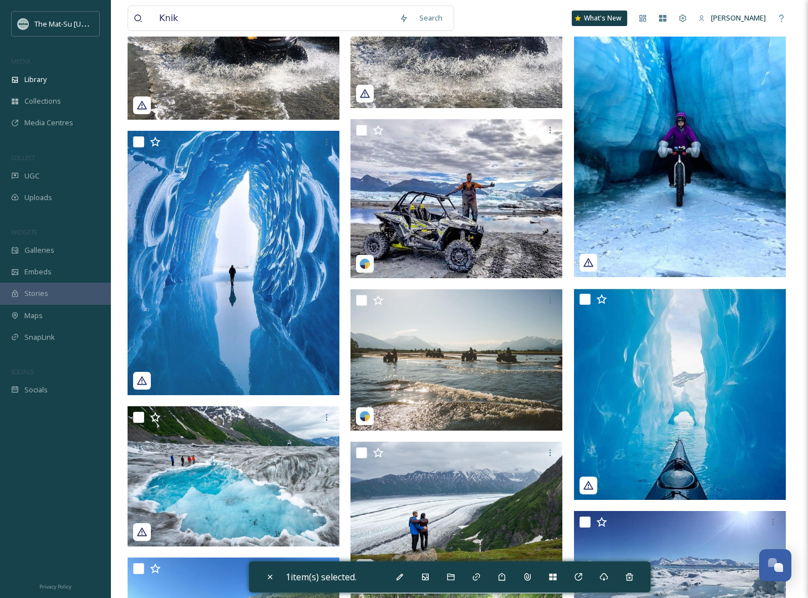
copy div "f8222033-b1c9-f4ad-3a14-0c72baa7043c.jpg image/jpeg | 42.57 kB | 750 x 750"
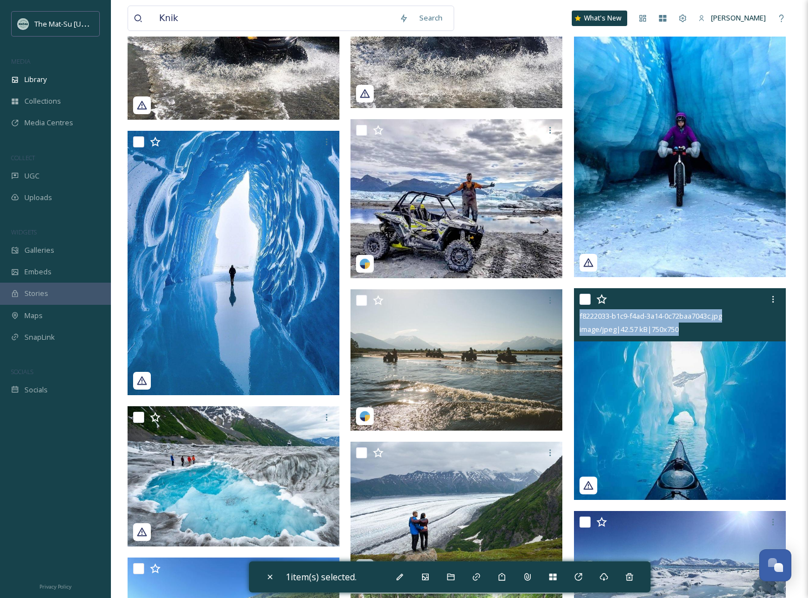
drag, startPoint x: 696, startPoint y: 332, endPoint x: 578, endPoint y: 321, distance: 118.0
click at [579, 321] on div "f8222033-b1c9-f4ad-3a14-0c72baa7043c.jpg image/jpeg | 42.57 kB | 750 x 750" at bounding box center [680, 314] width 212 height 53
copy div "f8222033-b1c9-f4ad-3a14-0c72baa7043c.jpg image/jpeg | 42.57 kB | 750 x 750"
click at [678, 390] on img at bounding box center [680, 394] width 212 height 212
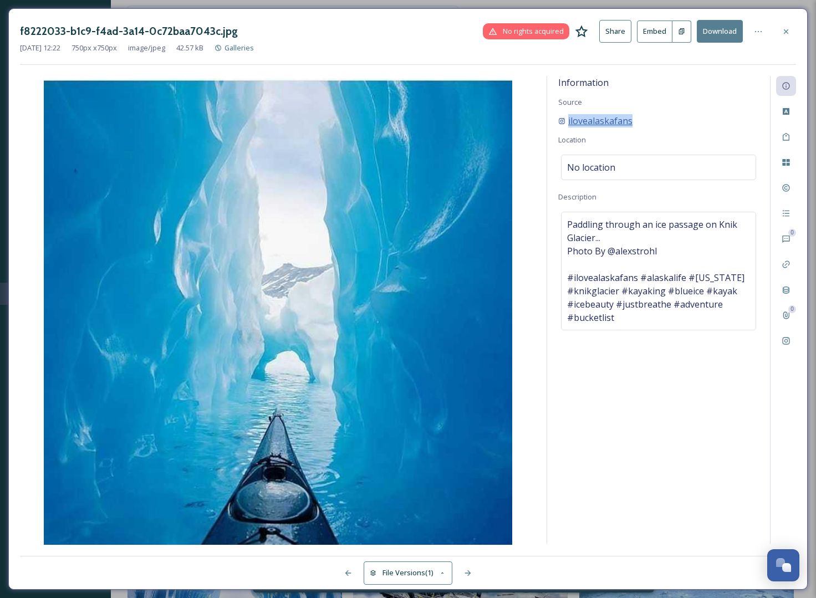
drag, startPoint x: 641, startPoint y: 123, endPoint x: 565, endPoint y: 122, distance: 76.5
click at [565, 122] on div "ilovealaskafans" at bounding box center [658, 120] width 201 height 13
copy span "ilovealaskafans"
drag, startPoint x: 786, startPoint y: 33, endPoint x: 723, endPoint y: 83, distance: 80.2
click at [786, 33] on icon at bounding box center [786, 31] width 9 height 9
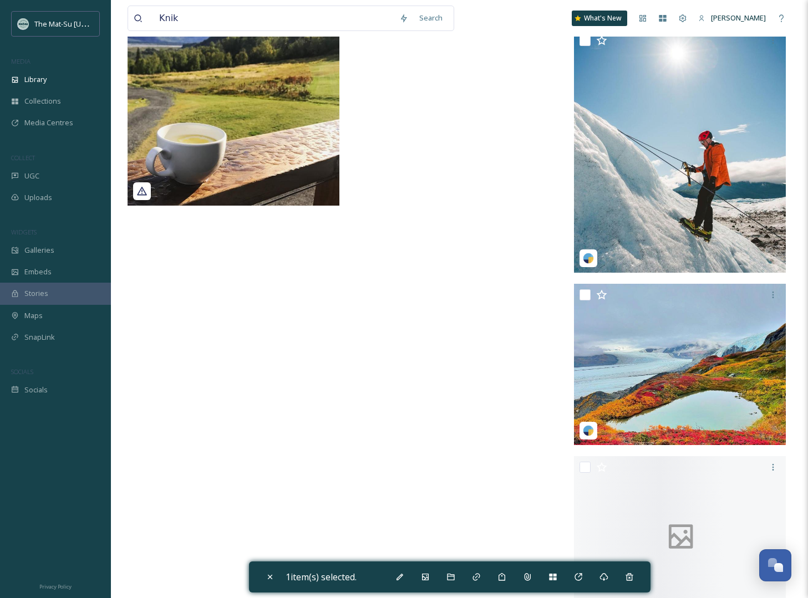
scroll to position [39952, 0]
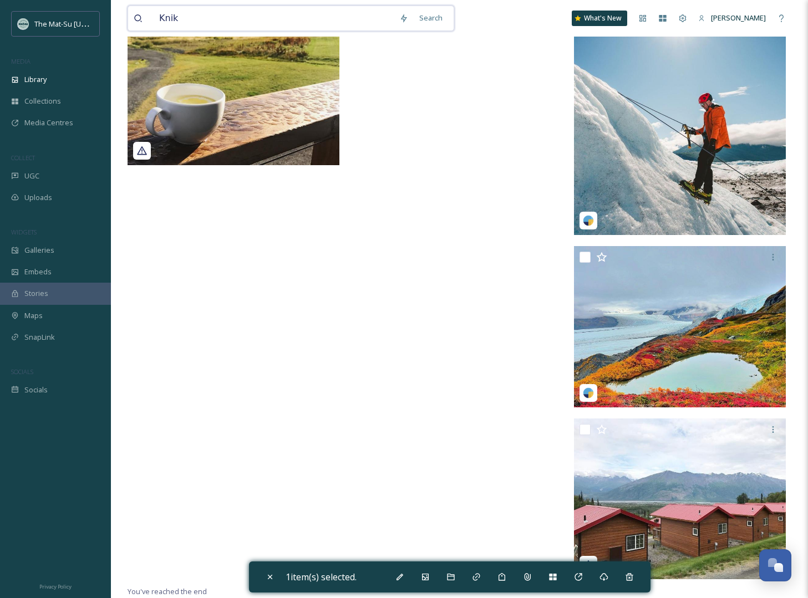
drag, startPoint x: 185, startPoint y: 22, endPoint x: 98, endPoint y: 10, distance: 88.5
click at [433, 18] on div "Search" at bounding box center [431, 18] width 34 height 22
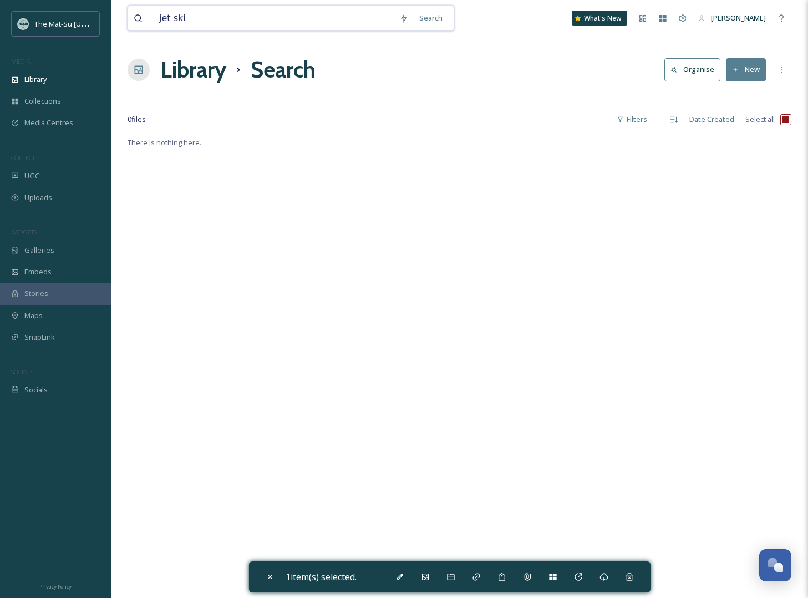
click at [171, 18] on input "jet ski" at bounding box center [274, 18] width 240 height 24
drag, startPoint x: 168, startPoint y: 19, endPoint x: 312, endPoint y: 19, distance: 144.2
click at [312, 19] on input "jet ski" at bounding box center [274, 18] width 240 height 24
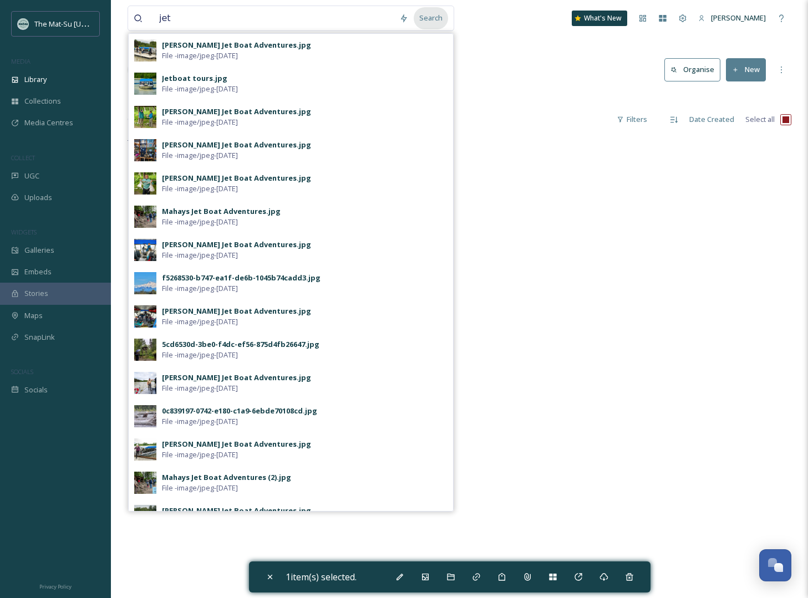
click at [433, 18] on div "Search" at bounding box center [431, 18] width 34 height 22
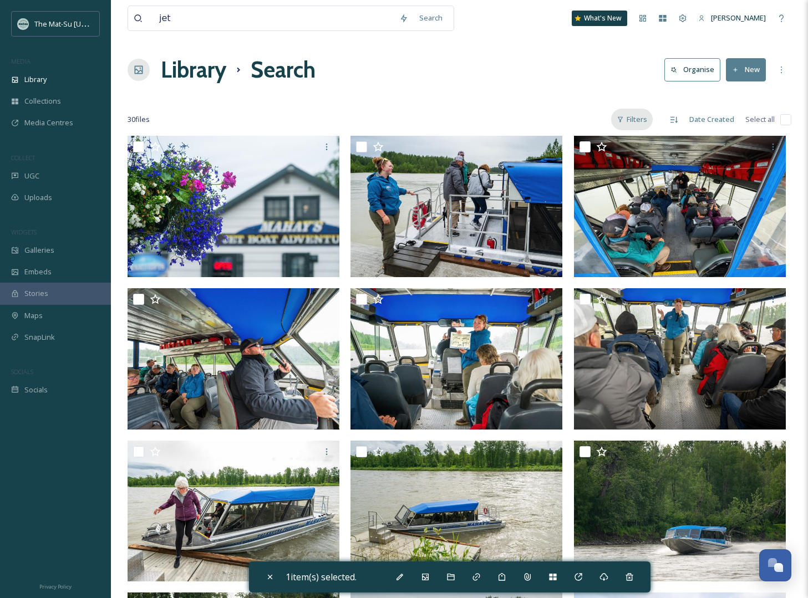
click at [640, 118] on div "Filters" at bounding box center [632, 120] width 42 height 22
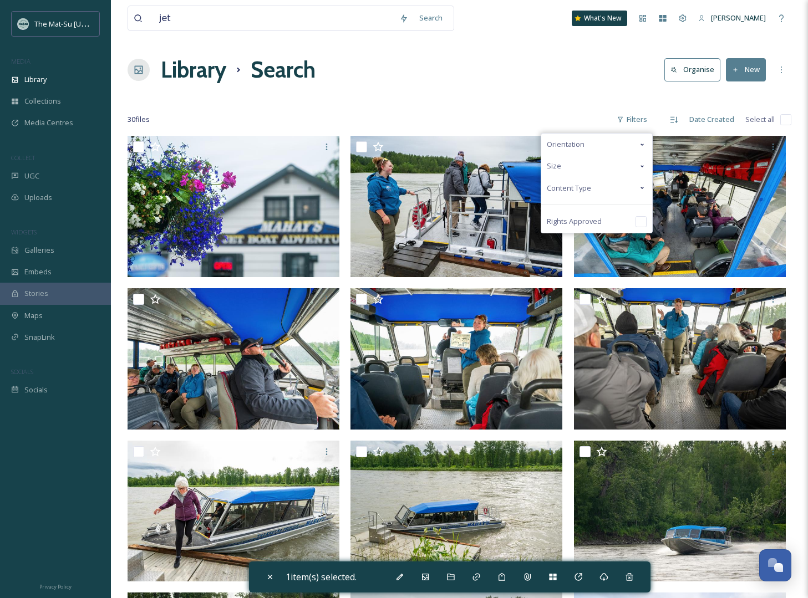
click at [580, 186] on span "Content Type" at bounding box center [569, 188] width 44 height 11
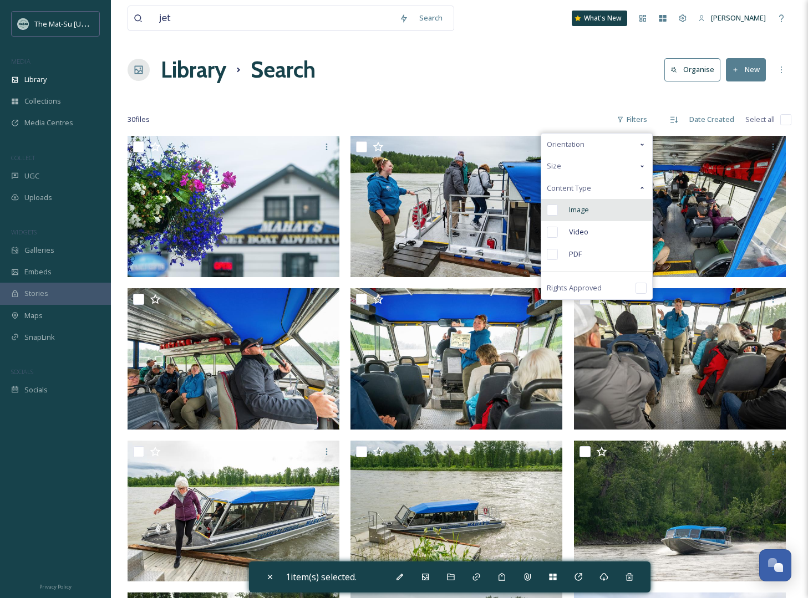
click at [556, 212] on input "checkbox" at bounding box center [552, 210] width 11 height 11
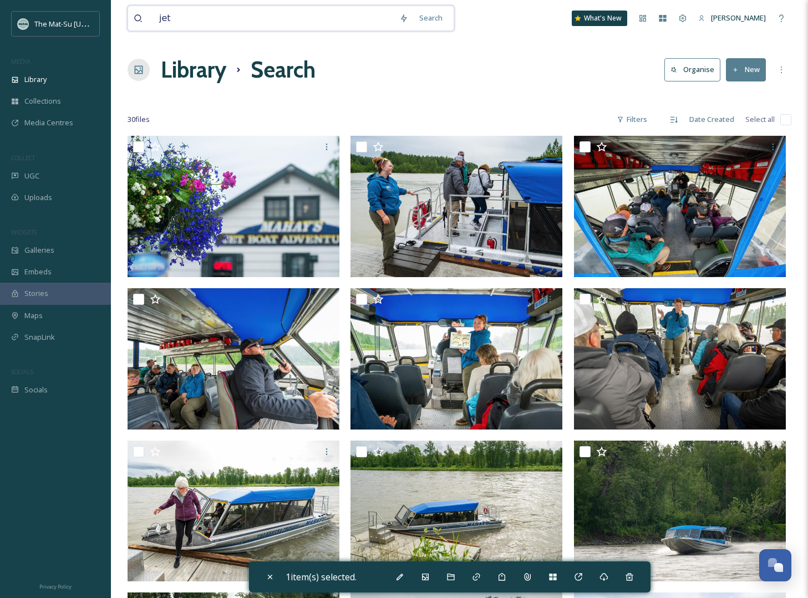
drag, startPoint x: 180, startPoint y: 22, endPoint x: 147, endPoint y: 18, distance: 33.5
click at [147, 18] on div "jet" at bounding box center [264, 18] width 260 height 24
type input "marina"
drag, startPoint x: 197, startPoint y: 17, endPoint x: 109, endPoint y: 5, distance: 88.4
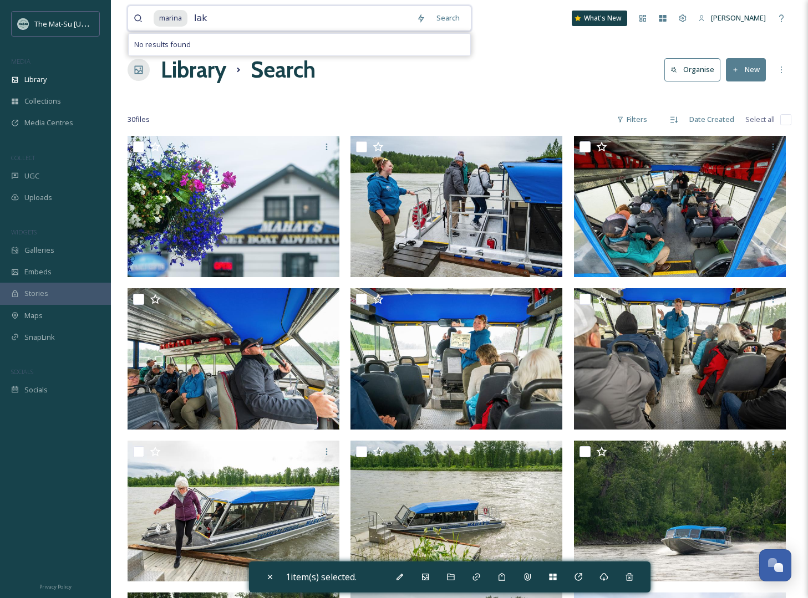
type input "lake"
click at [189, 17] on span "lake" at bounding box center [201, 18] width 25 height 16
click at [208, 20] on span "lake" at bounding box center [201, 18] width 25 height 16
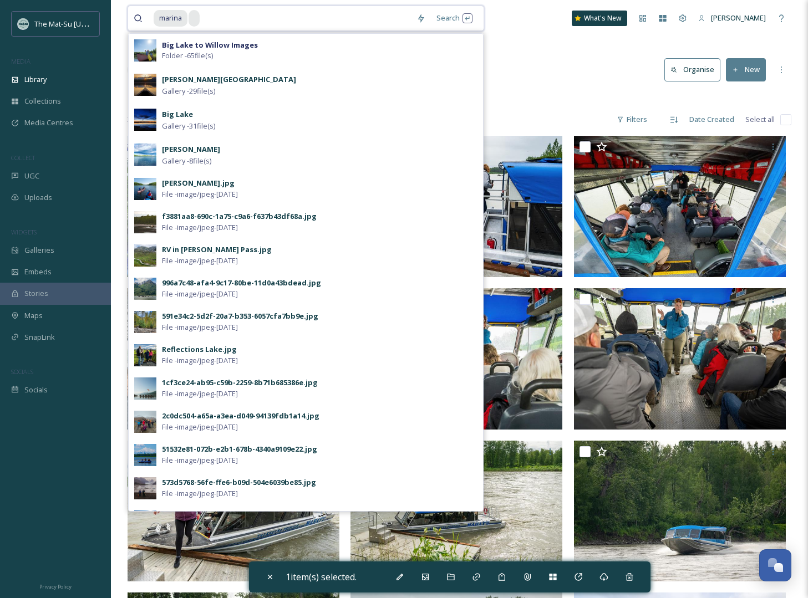
click at [168, 17] on span "marina" at bounding box center [171, 18] width 34 height 16
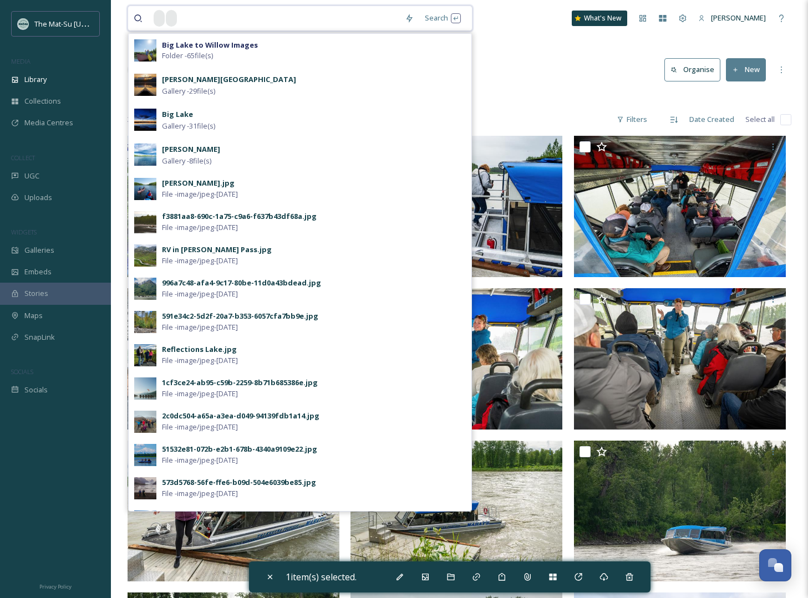
click at [195, 12] on input at bounding box center [288, 18] width 221 height 24
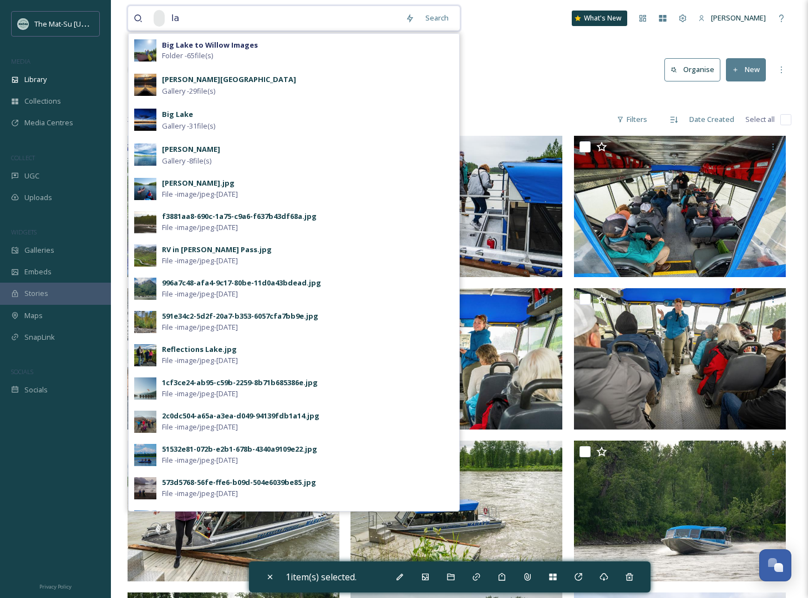
type input "l"
type input "m"
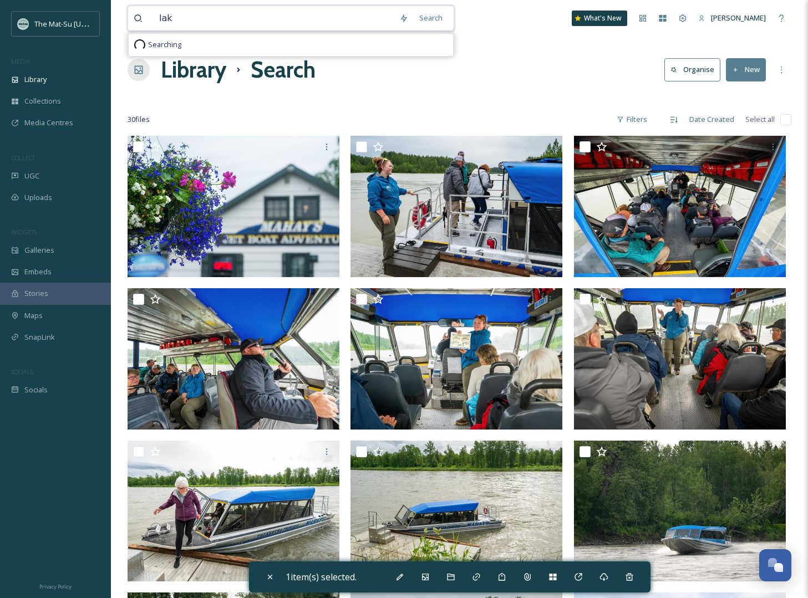
type input "lake"
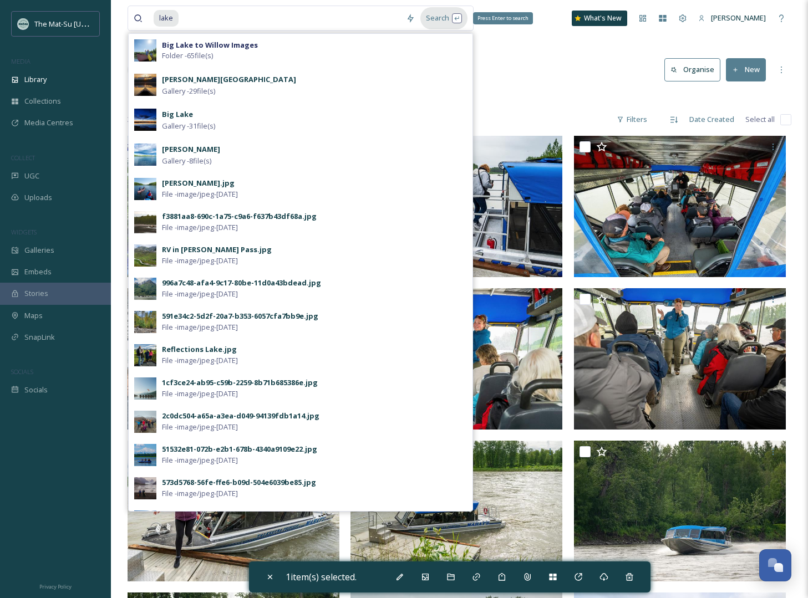
click at [440, 17] on div "Search Press Enter to search" at bounding box center [443, 18] width 47 height 22
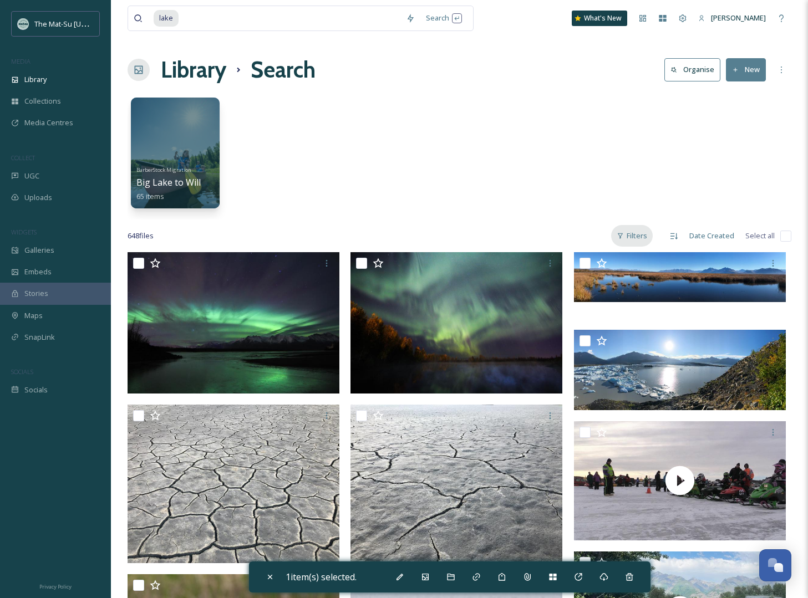
click at [644, 240] on div "Filters" at bounding box center [632, 236] width 42 height 22
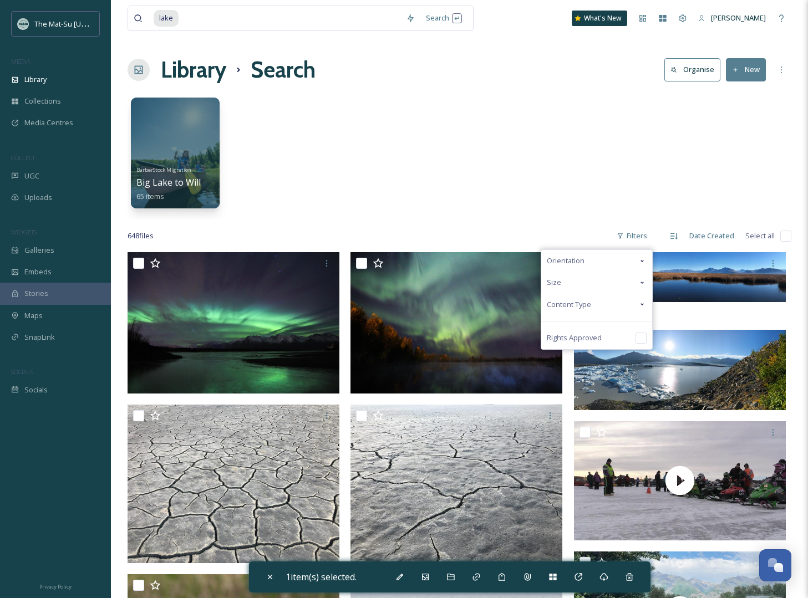
click at [567, 304] on span "Content Type" at bounding box center [569, 304] width 44 height 11
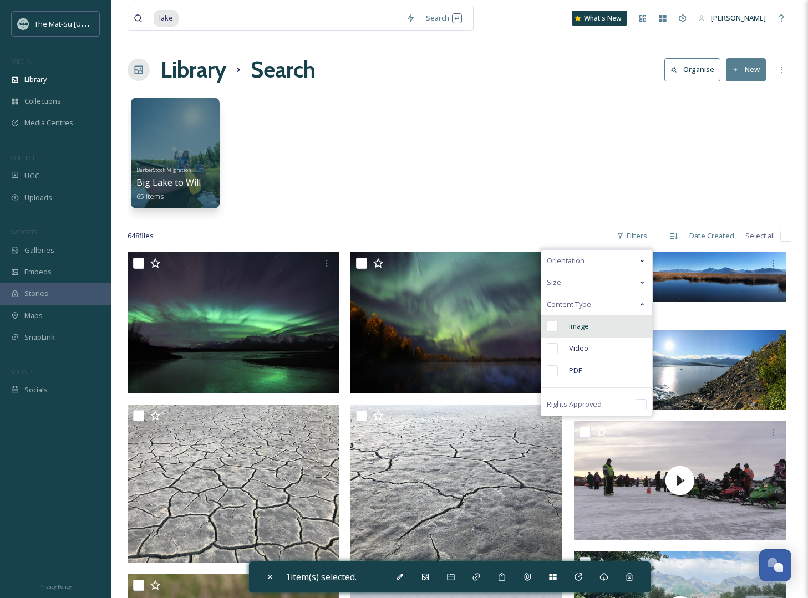
click at [553, 327] on input "checkbox" at bounding box center [552, 326] width 11 height 11
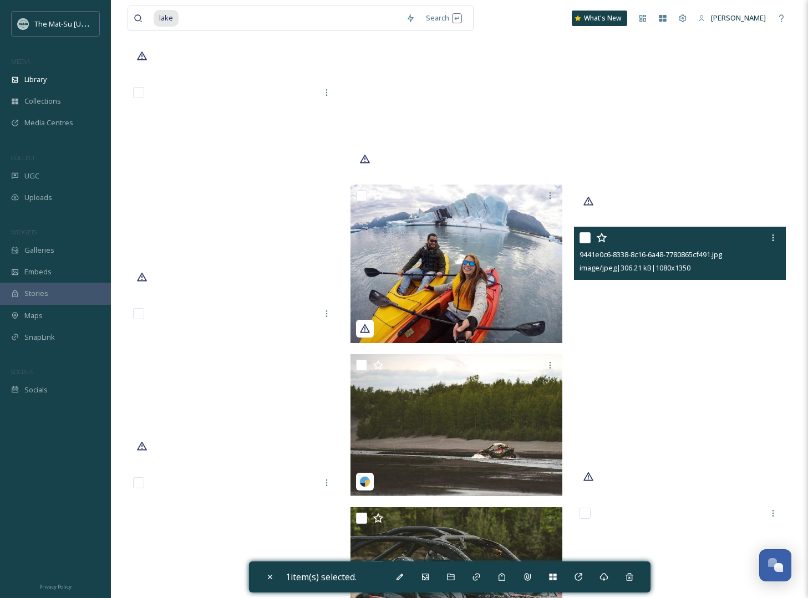
scroll to position [31660, 0]
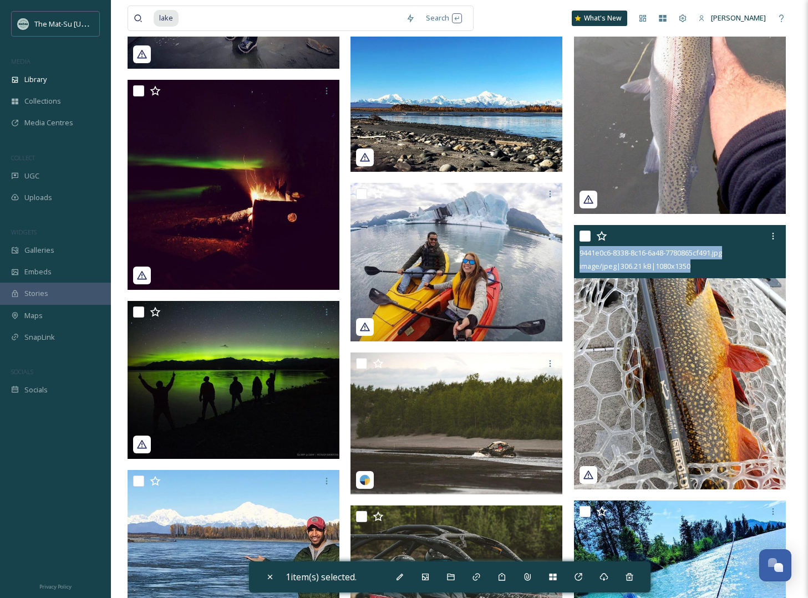
drag, startPoint x: 713, startPoint y: 268, endPoint x: 578, endPoint y: 255, distance: 135.4
click at [578, 255] on div "9441e0c6-8338-8c16-6a48-7780865cf491.jpg image/jpeg | 306.21 kB | 1080 x 1350" at bounding box center [680, 251] width 212 height 53
copy div "9441e0c6-8338-8c16-6a48-7780865cf491.jpg image/jpeg | 306.21 kB | 1080 x 1350"
click at [729, 375] on img at bounding box center [680, 357] width 212 height 265
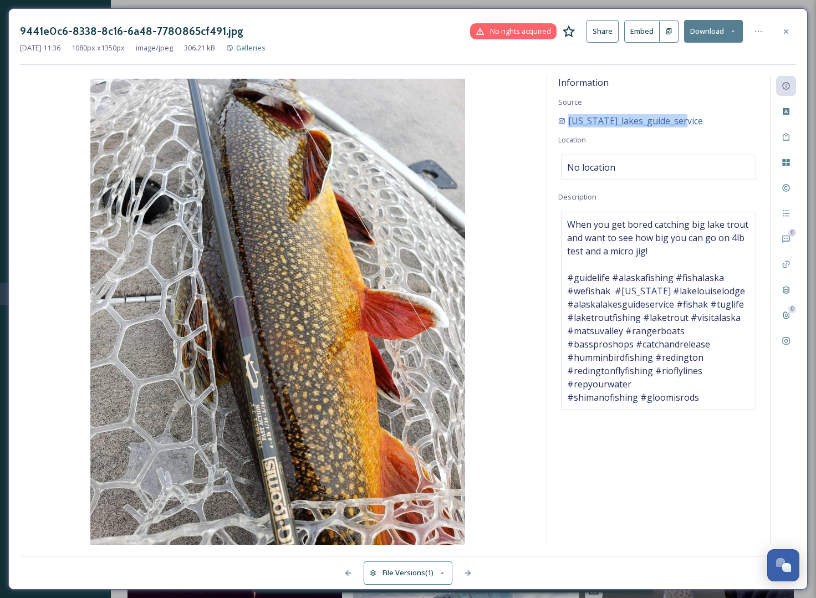
drag, startPoint x: 694, startPoint y: 123, endPoint x: 566, endPoint y: 123, distance: 128.7
click at [566, 123] on div "[US_STATE]_lakes_guide_service" at bounding box center [658, 120] width 201 height 13
copy span "[US_STATE]_lakes_guide_service"
click at [786, 32] on icon at bounding box center [786, 31] width 4 height 4
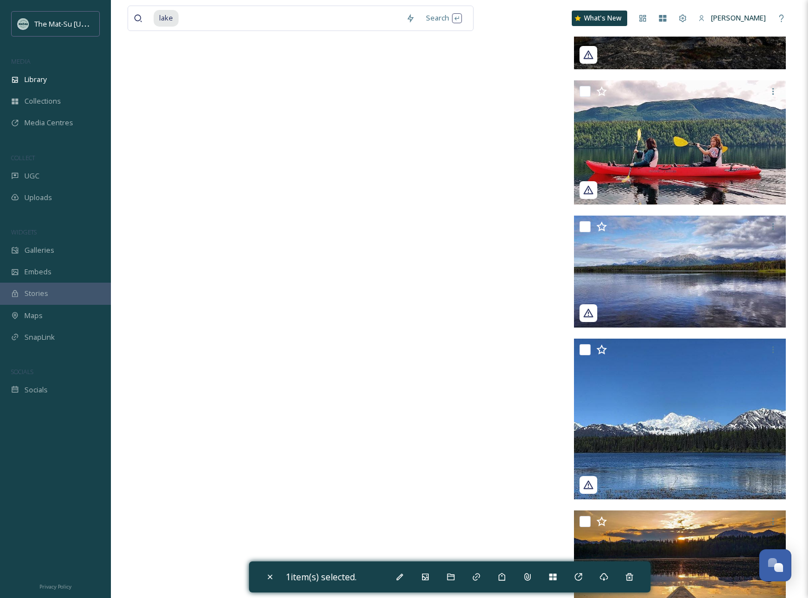
scroll to position [41306, 0]
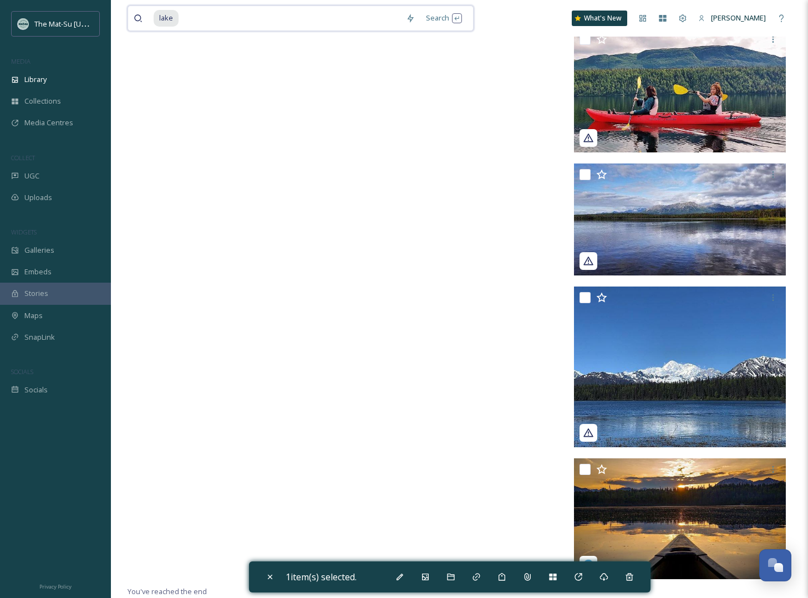
drag, startPoint x: 180, startPoint y: 17, endPoint x: 133, endPoint y: 15, distance: 47.2
click at [134, 15] on div "lake" at bounding box center [267, 18] width 267 height 24
type input "l"
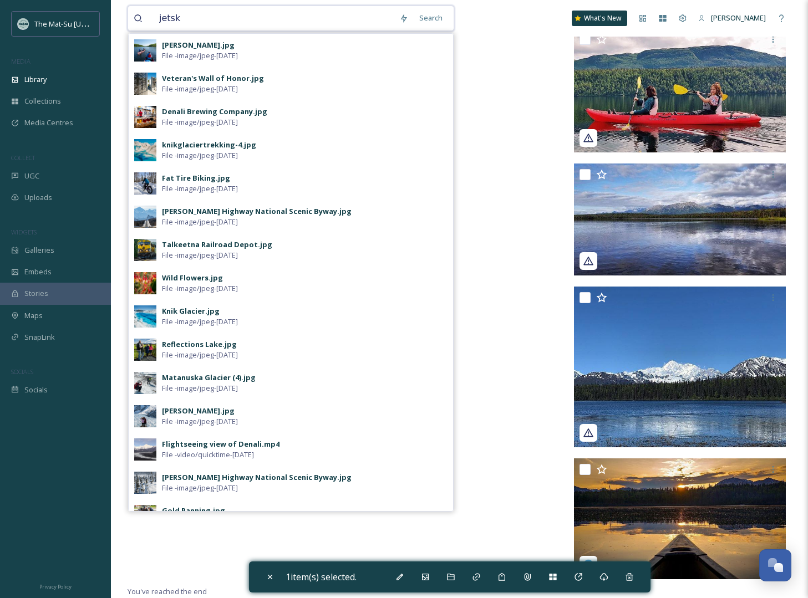
type input "jetski"
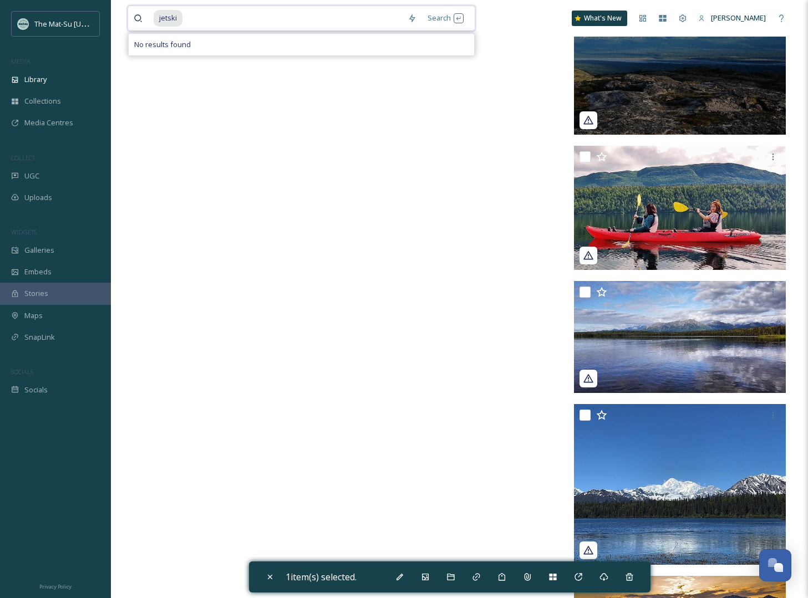
scroll to position [41186, 0]
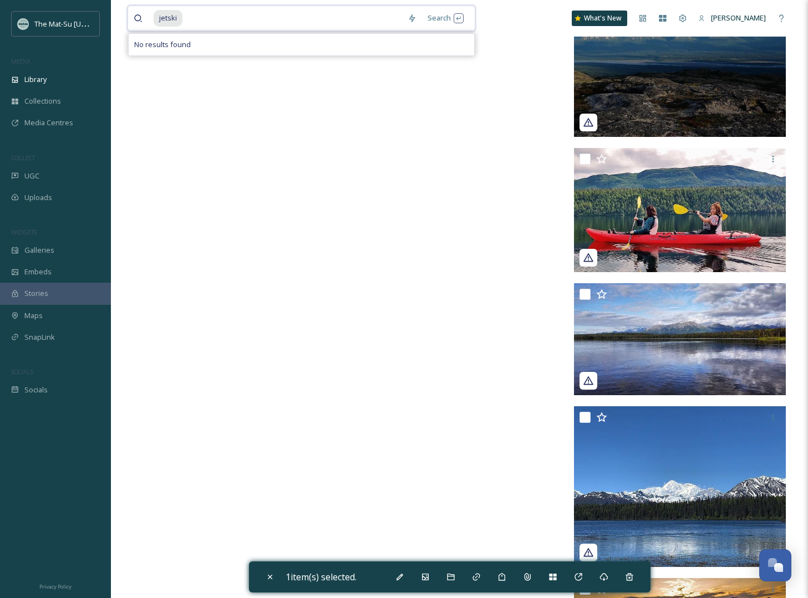
click at [207, 17] on input at bounding box center [293, 18] width 219 height 24
type input "j"
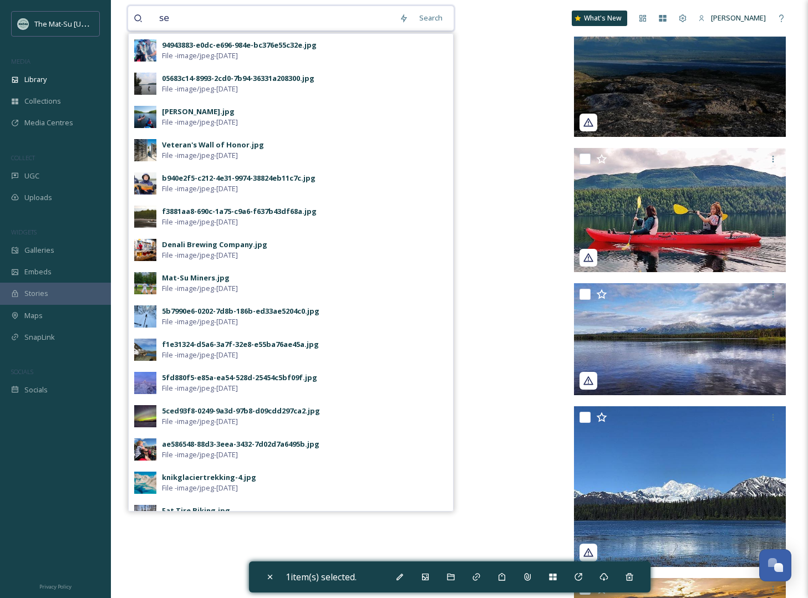
type input "sea"
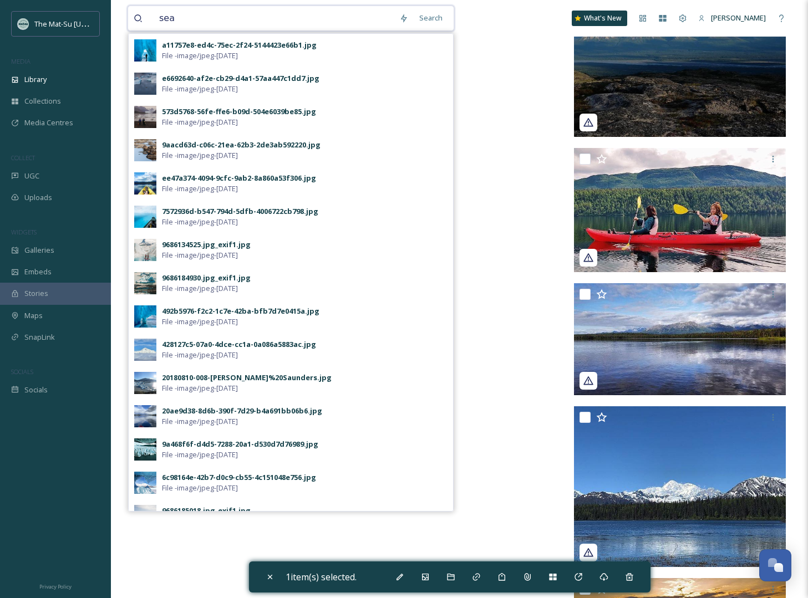
drag, startPoint x: 181, startPoint y: 19, endPoint x: 158, endPoint y: 19, distance: 23.3
click at [158, 19] on input "sea" at bounding box center [274, 18] width 240 height 24
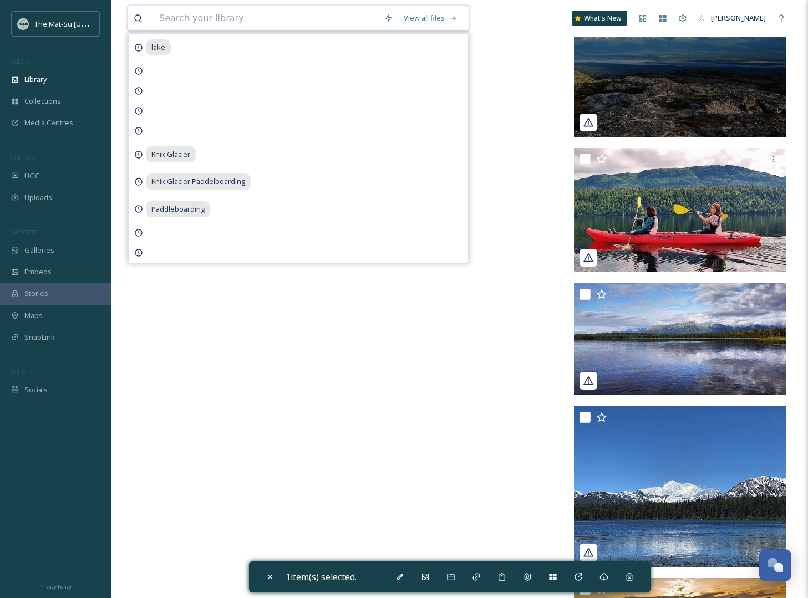
type input "s"
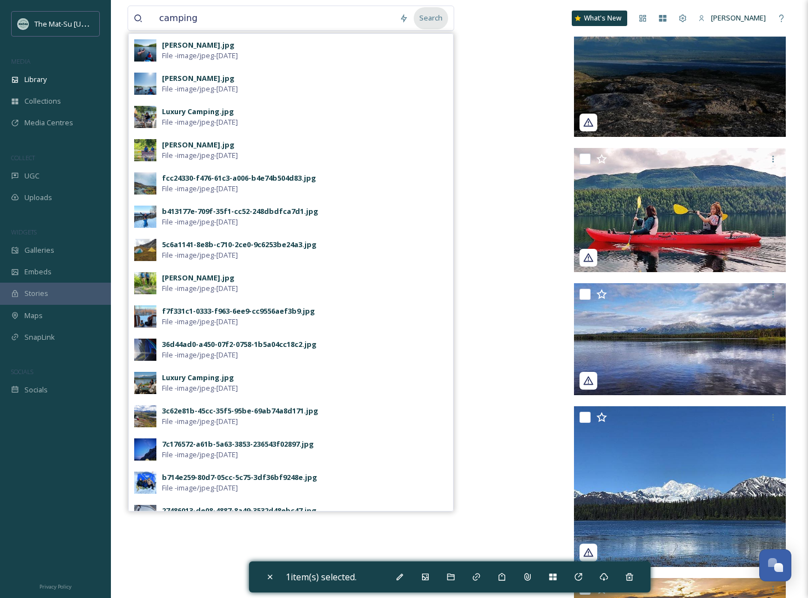
click at [436, 19] on div "Search" at bounding box center [431, 18] width 34 height 22
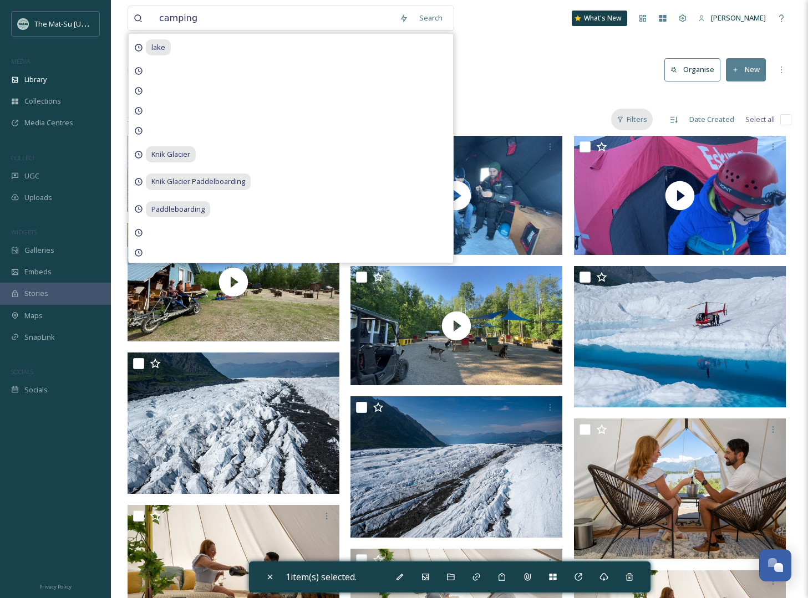
click at [640, 115] on div "Filters" at bounding box center [632, 120] width 42 height 22
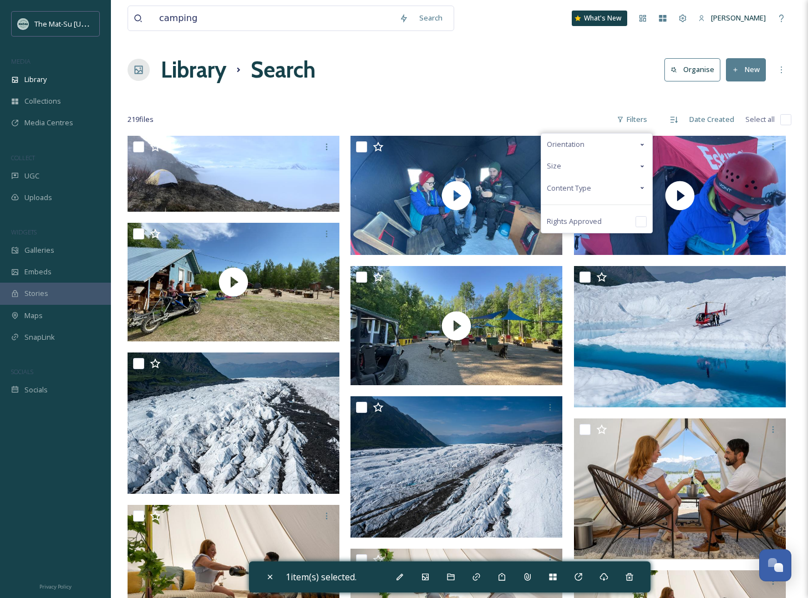
click at [582, 188] on span "Content Type" at bounding box center [569, 188] width 44 height 11
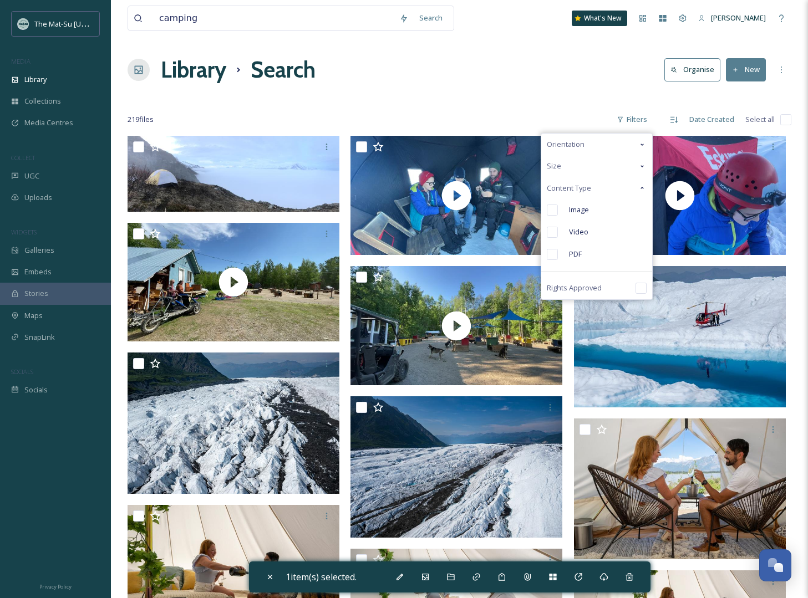
drag, startPoint x: 559, startPoint y: 207, endPoint x: 581, endPoint y: 204, distance: 22.4
click at [559, 207] on div "Image" at bounding box center [596, 210] width 111 height 22
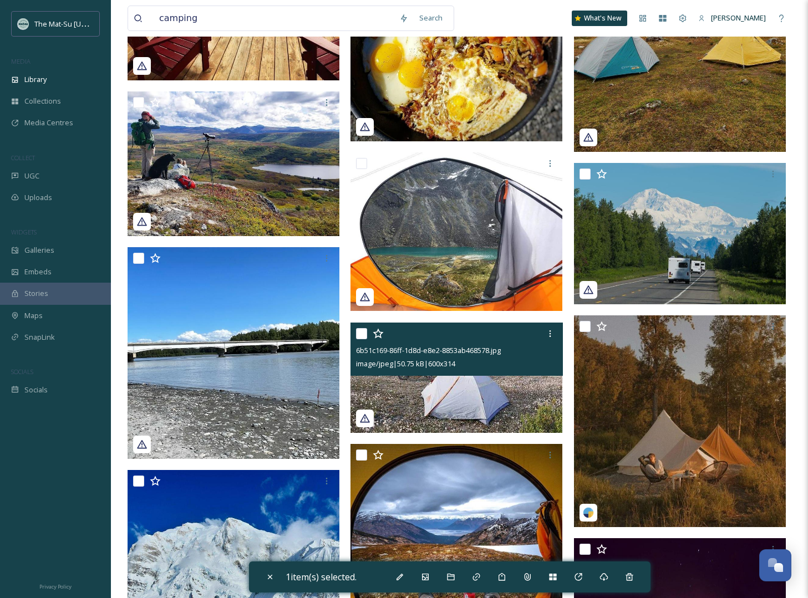
scroll to position [10422, 0]
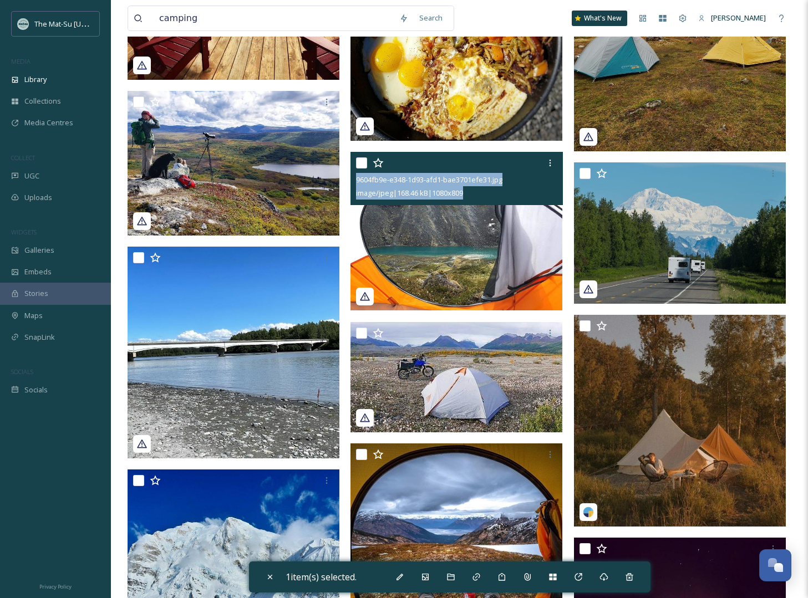
drag, startPoint x: 486, startPoint y: 195, endPoint x: 355, endPoint y: 183, distance: 130.9
click at [355, 183] on div "9604fb9e-e348-1d93-afd1-bae3701efe31.jpg image/jpeg | 168.46 kB | 1080 x 809" at bounding box center [456, 178] width 212 height 53
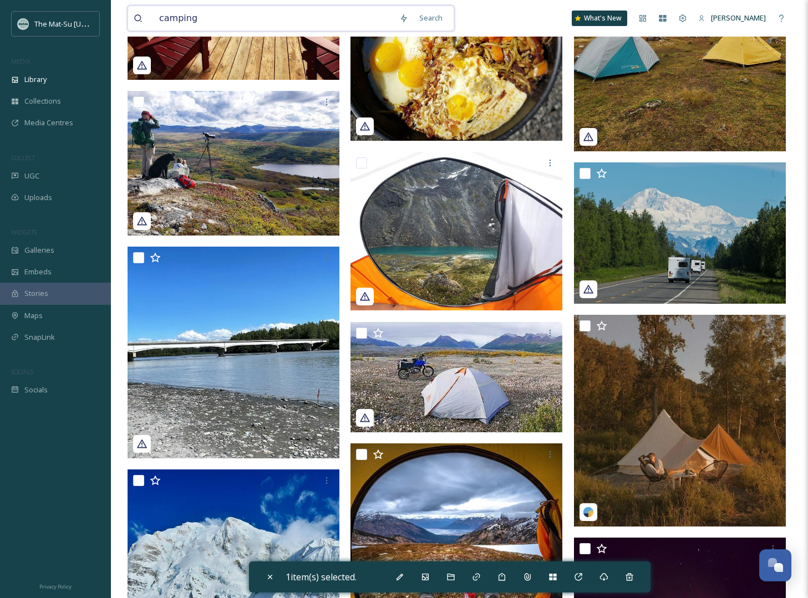
drag, startPoint x: 206, startPoint y: 22, endPoint x: 144, endPoint y: 17, distance: 61.7
click at [144, 17] on div "camping" at bounding box center [264, 18] width 260 height 24
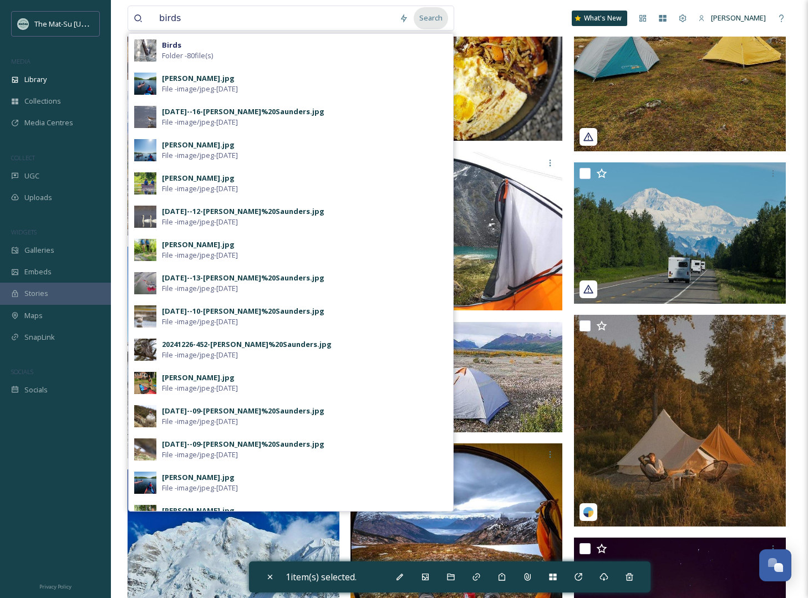
click at [424, 17] on div "Search" at bounding box center [431, 18] width 34 height 22
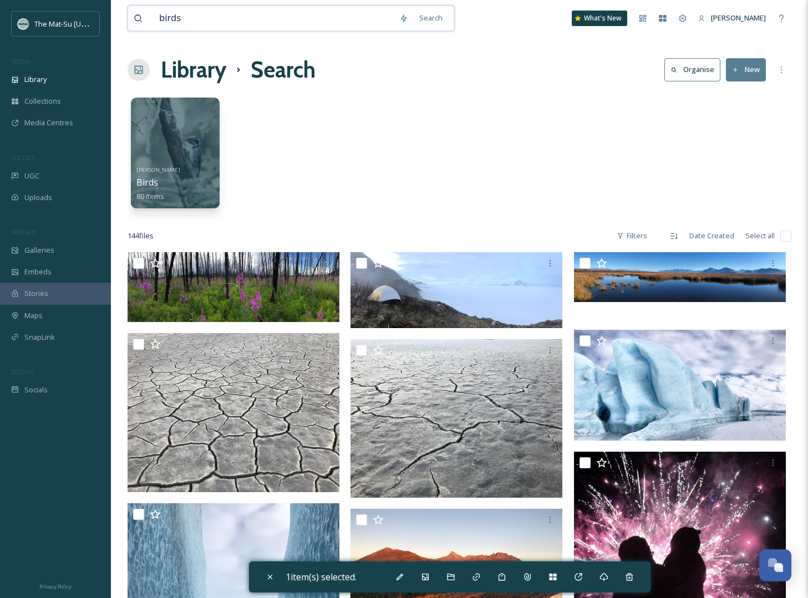
click at [181, 14] on input "birds" at bounding box center [274, 18] width 240 height 24
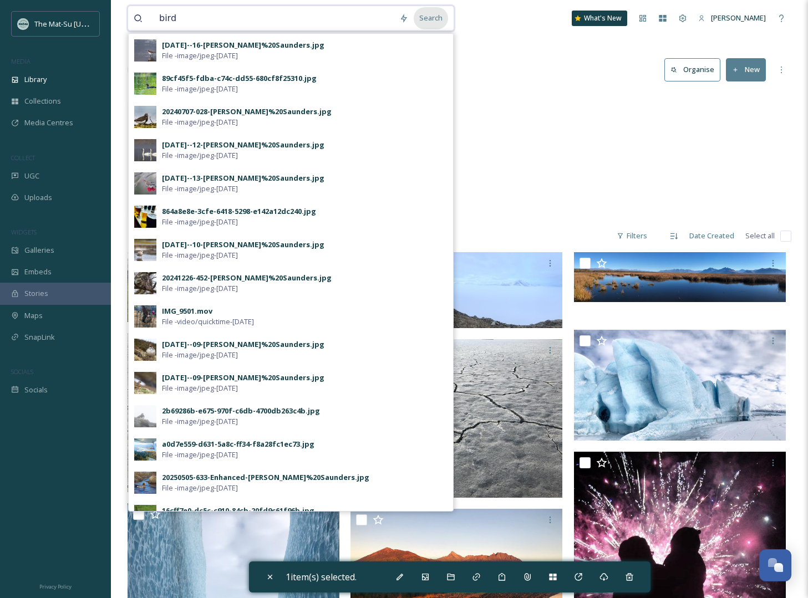
type input "bird"
click at [436, 19] on div "Search" at bounding box center [431, 18] width 34 height 22
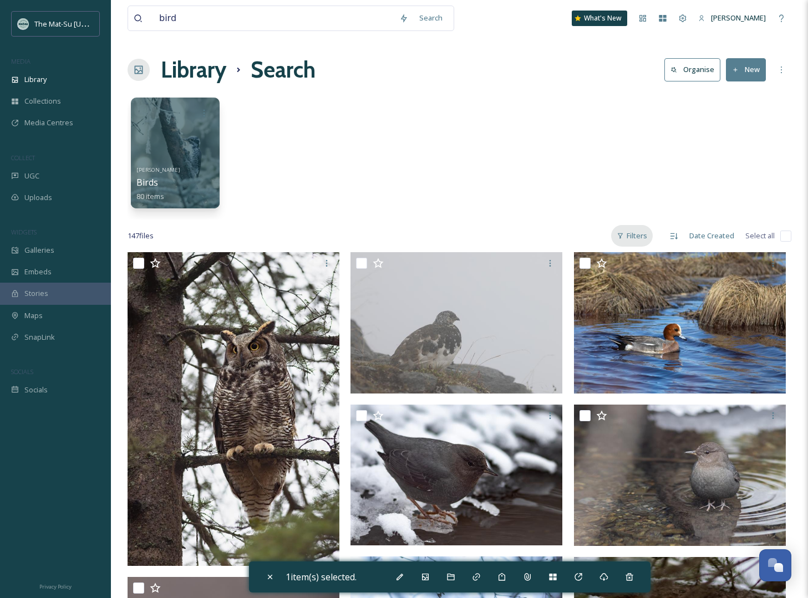
click at [636, 237] on div "Filters" at bounding box center [632, 236] width 42 height 22
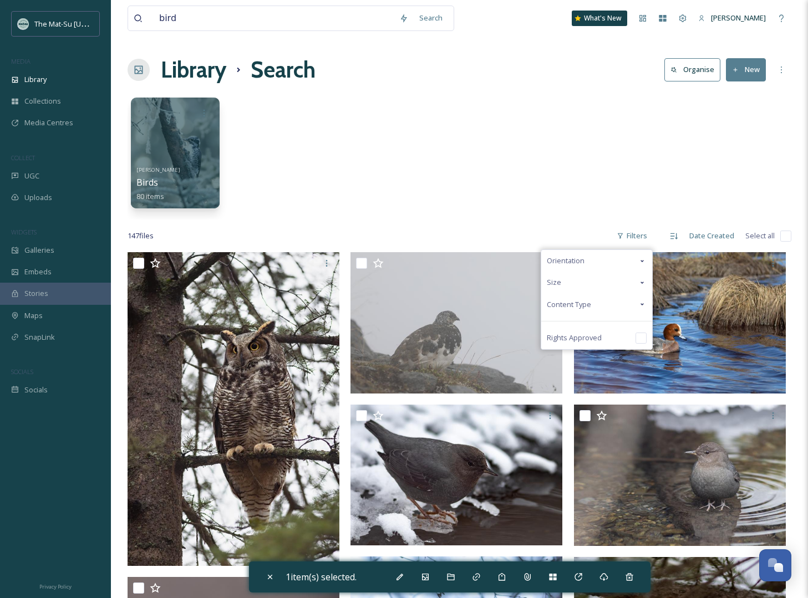
click at [568, 302] on span "Content Type" at bounding box center [569, 304] width 44 height 11
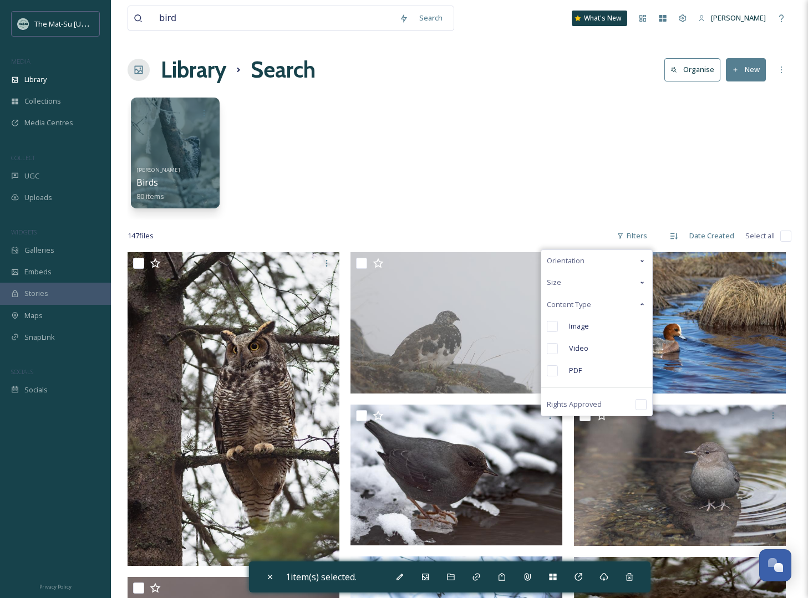
click at [554, 325] on input "checkbox" at bounding box center [552, 326] width 11 height 11
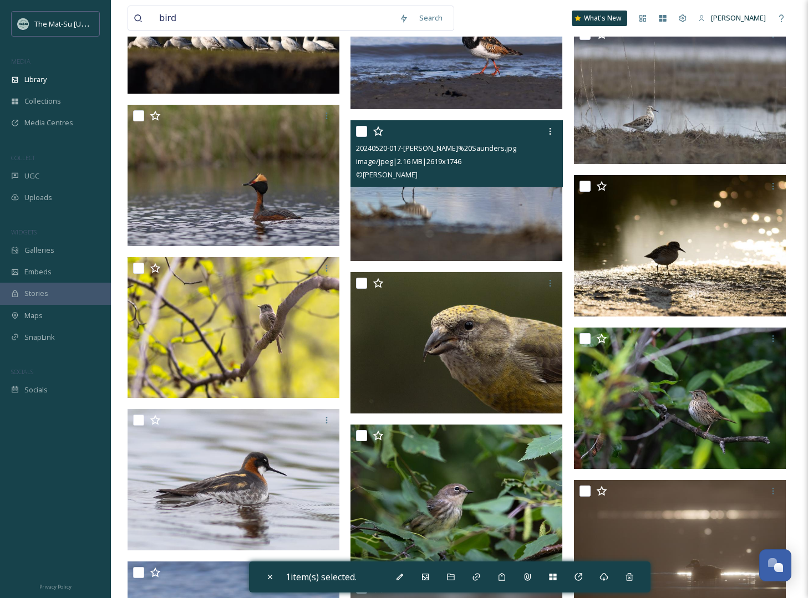
scroll to position [1761, 0]
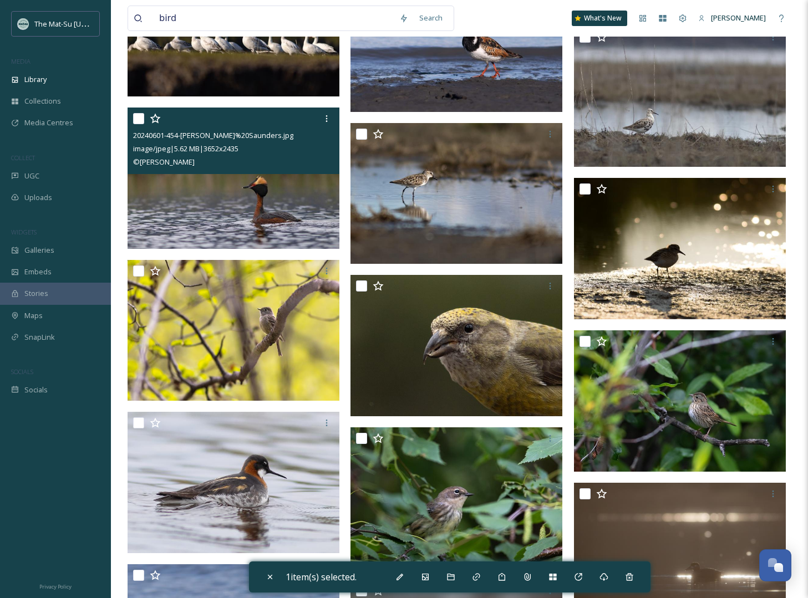
click at [258, 197] on img at bounding box center [234, 178] width 212 height 141
click at [251, 195] on img at bounding box center [234, 178] width 212 height 141
checkbox input "false"
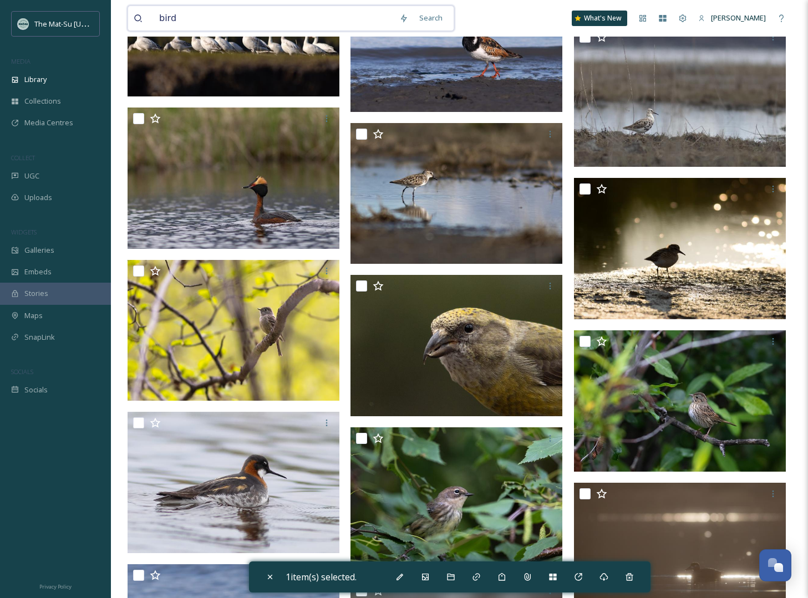
drag, startPoint x: 207, startPoint y: 17, endPoint x: 111, endPoint y: 19, distance: 96.0
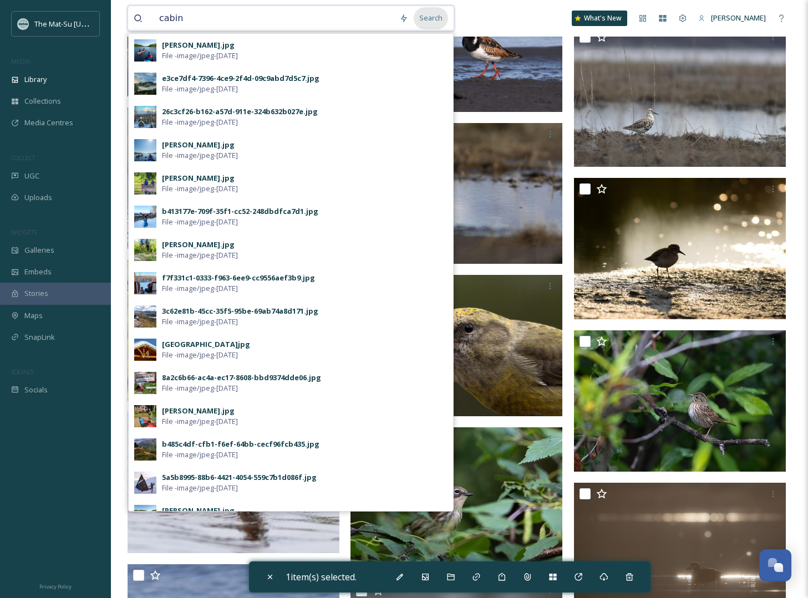
type input "cabin"
click at [438, 18] on div "Search" at bounding box center [431, 18] width 34 height 22
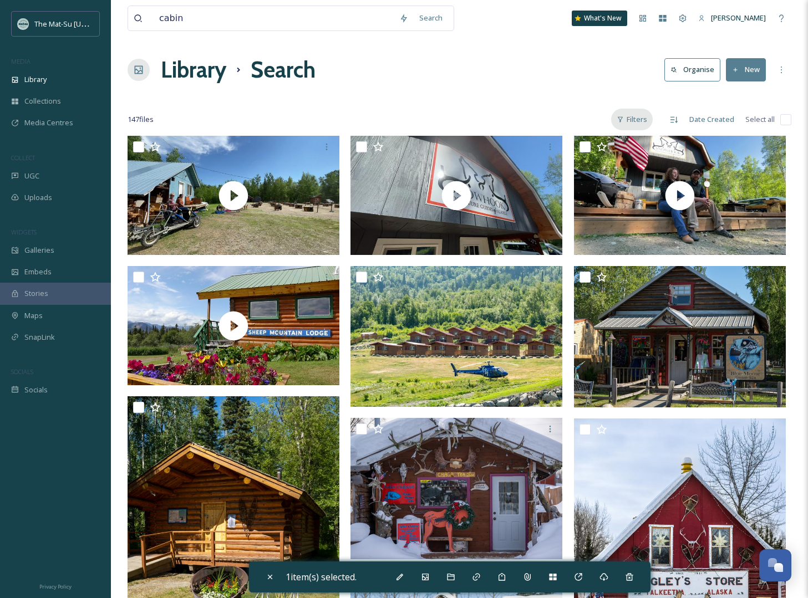
click at [637, 120] on div "Filters" at bounding box center [632, 120] width 42 height 22
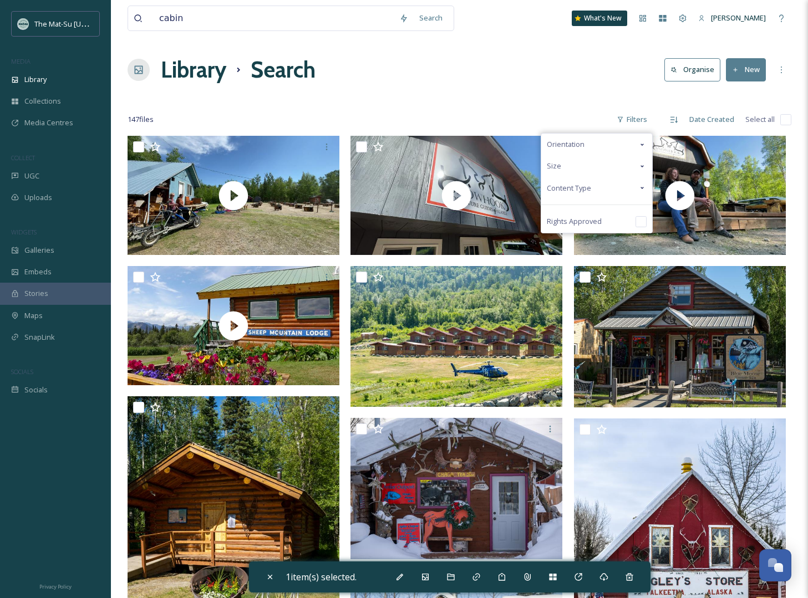
click at [574, 189] on span "Content Type" at bounding box center [569, 188] width 44 height 11
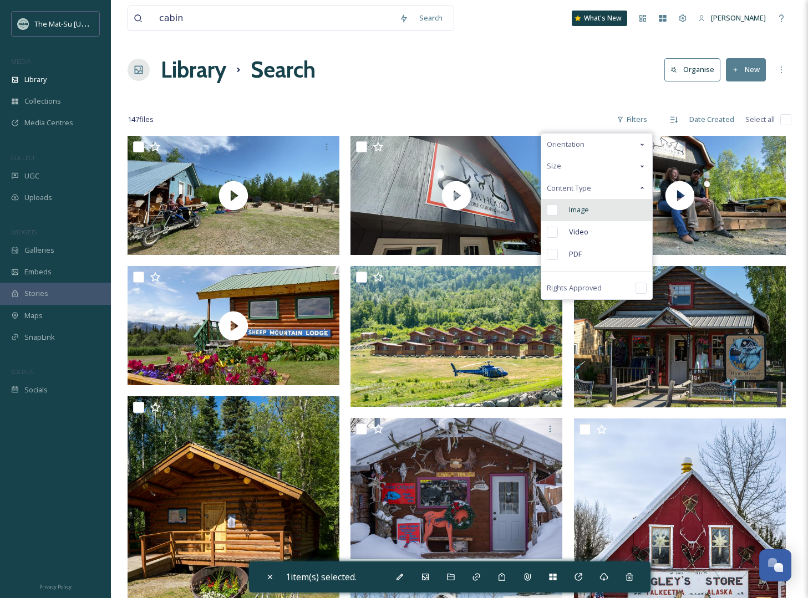
click at [556, 211] on input "checkbox" at bounding box center [552, 210] width 11 height 11
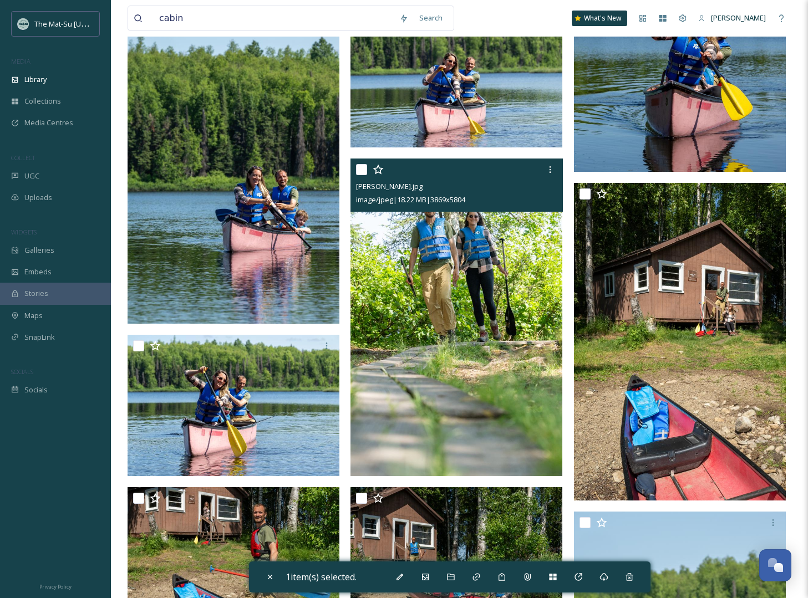
scroll to position [1398, 0]
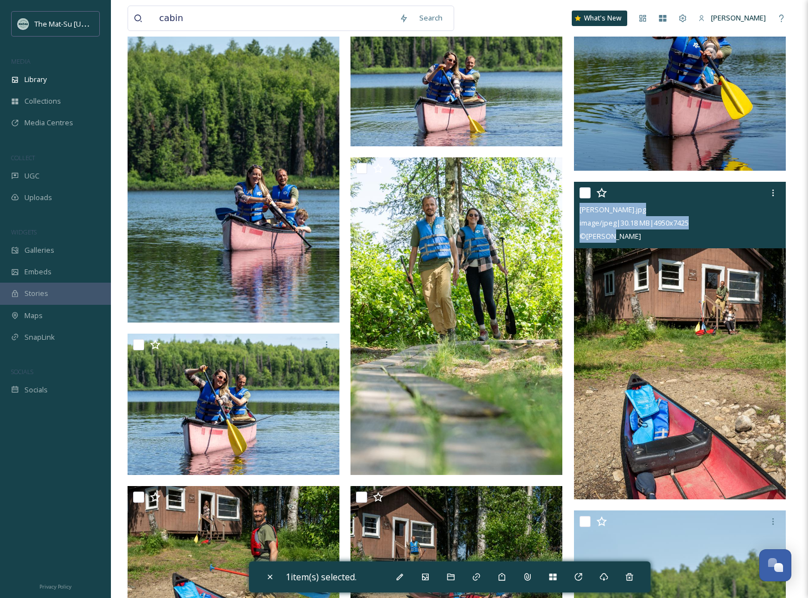
drag, startPoint x: 620, startPoint y: 239, endPoint x: 577, endPoint y: 212, distance: 51.1
click at [577, 212] on div "[PERSON_NAME].jpg image/jpeg | 30.18 MB | 4950 x 7425 © [PERSON_NAME]" at bounding box center [680, 215] width 212 height 67
click at [685, 323] on img at bounding box center [680, 341] width 212 height 318
checkbox input "false"
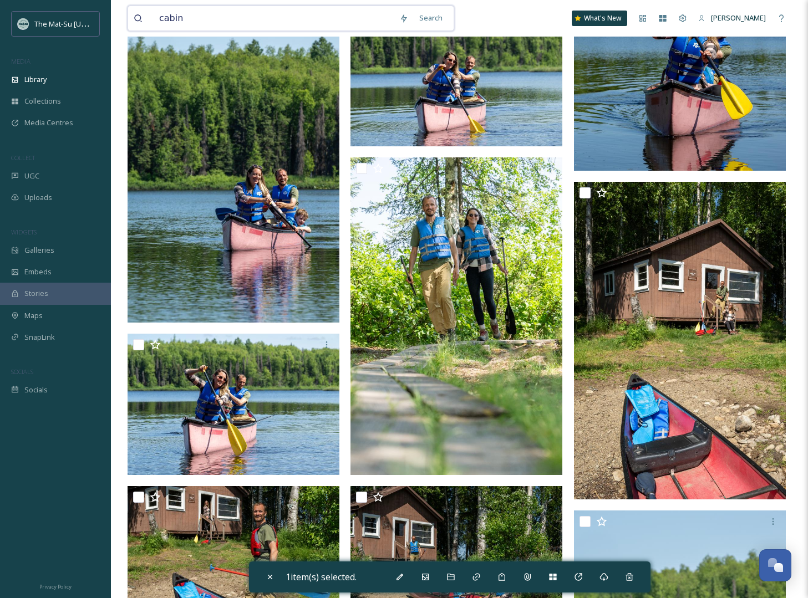
drag, startPoint x: 192, startPoint y: 21, endPoint x: 138, endPoint y: 16, distance: 54.6
click at [139, 16] on div "cabin" at bounding box center [264, 18] width 260 height 24
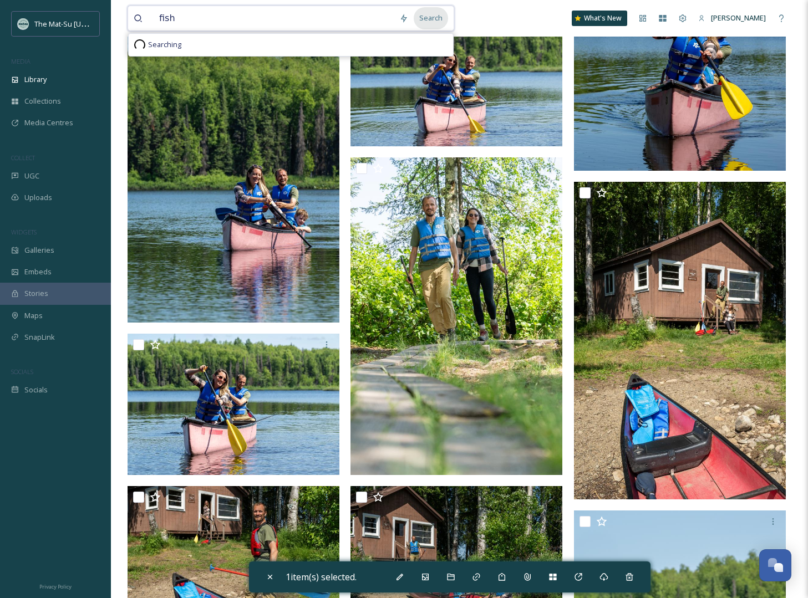
type input "fish"
click at [437, 20] on div "Search" at bounding box center [431, 18] width 34 height 22
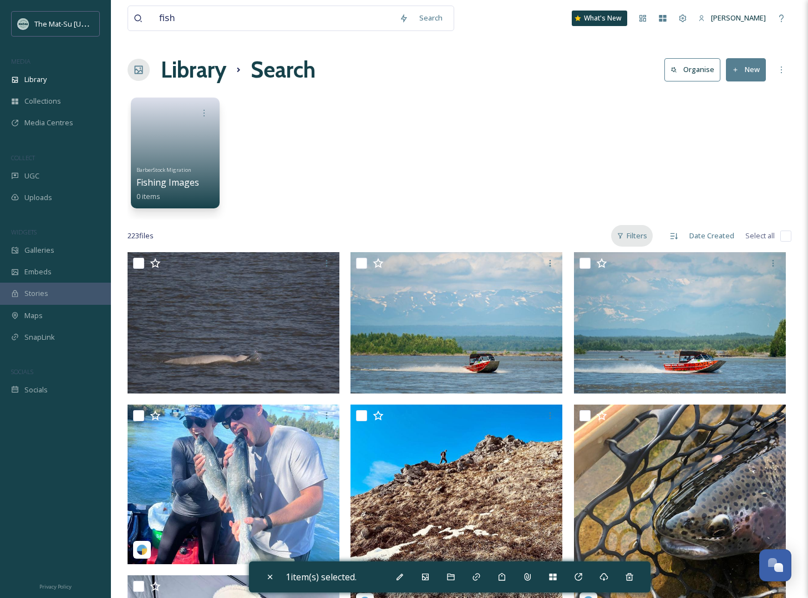
click at [643, 237] on div "Filters" at bounding box center [632, 236] width 42 height 22
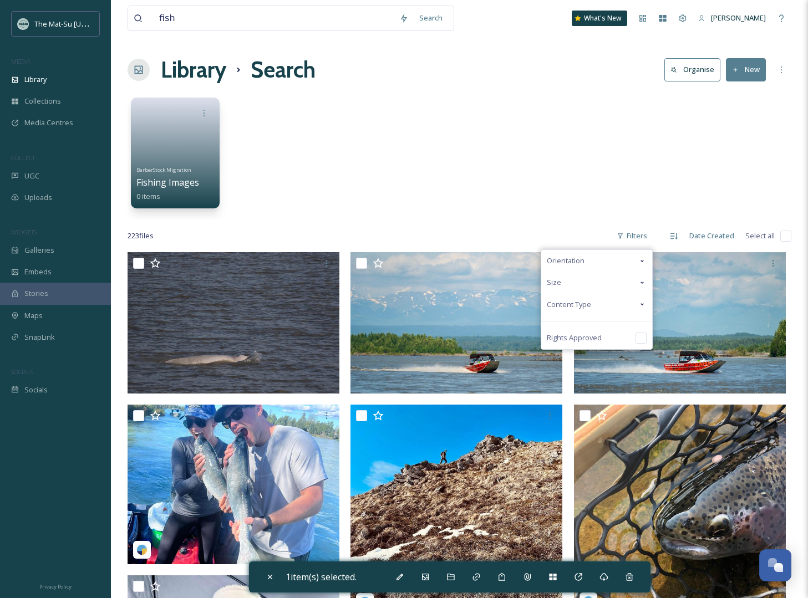
click at [573, 302] on span "Content Type" at bounding box center [569, 304] width 44 height 11
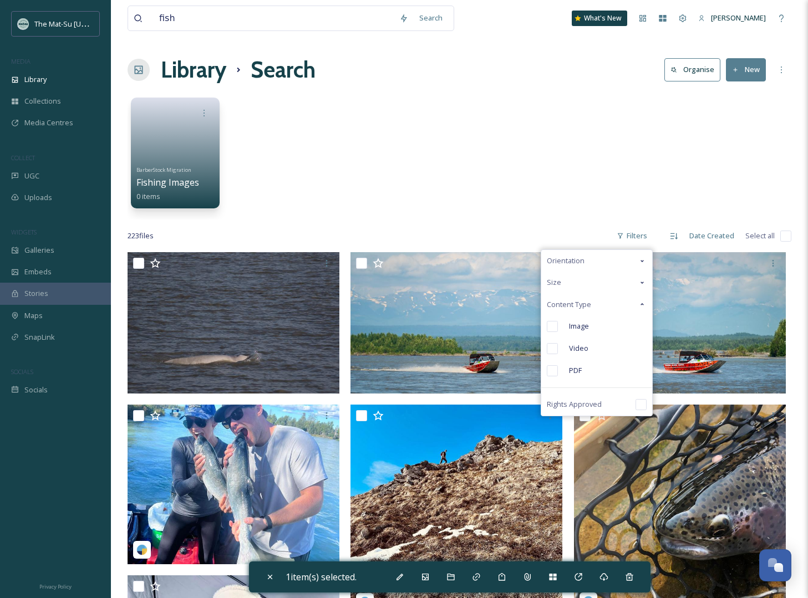
click at [553, 327] on input "checkbox" at bounding box center [552, 326] width 11 height 11
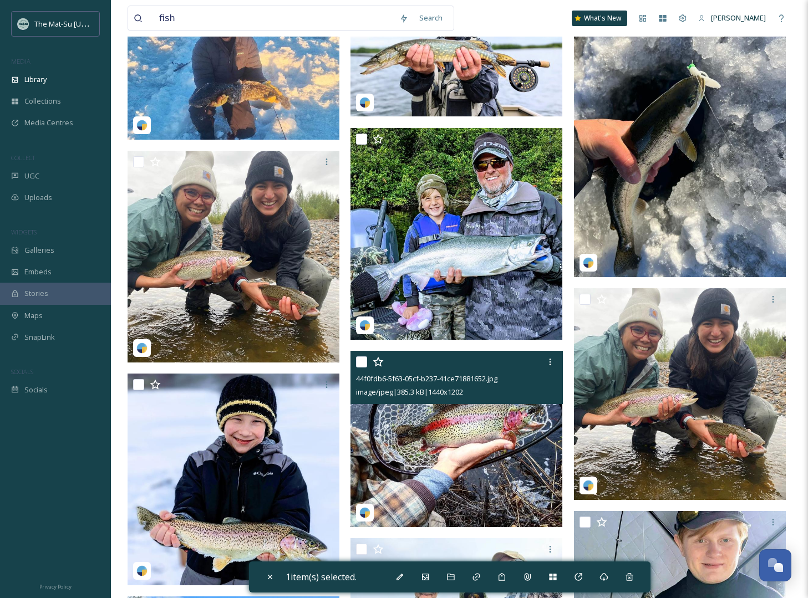
scroll to position [1185, 0]
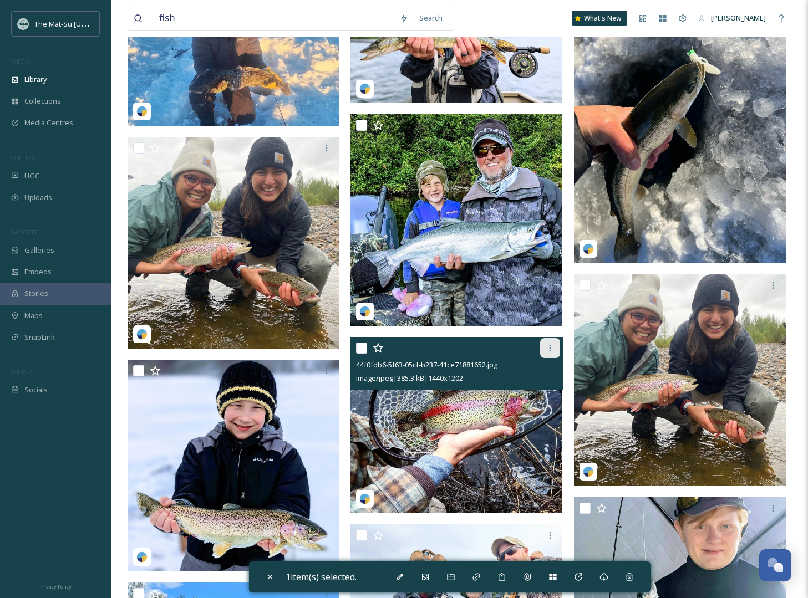
click at [548, 348] on icon at bounding box center [550, 348] width 9 height 9
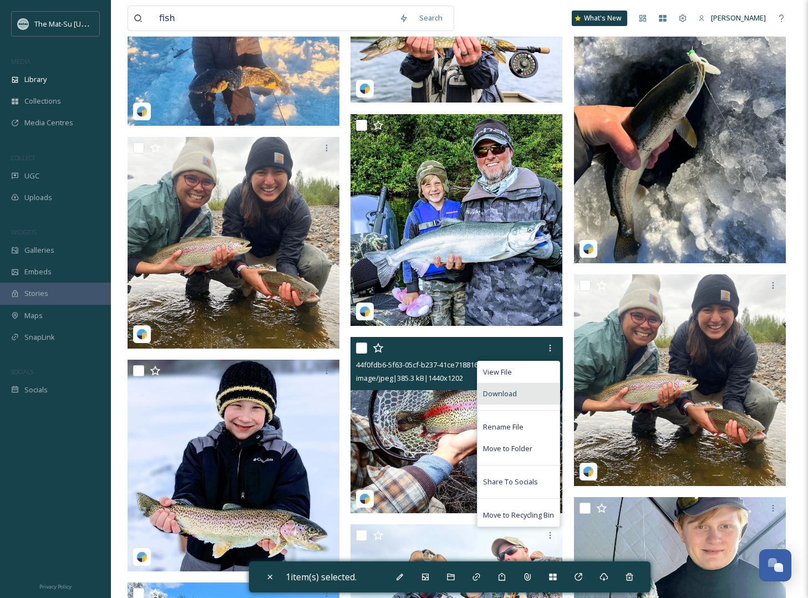
click at [520, 394] on div "Download" at bounding box center [518, 394] width 82 height 22
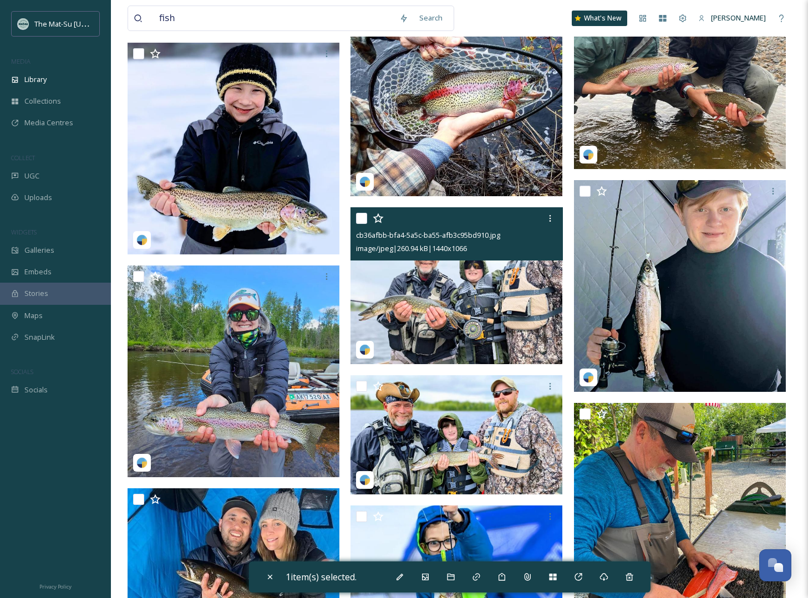
scroll to position [1502, 0]
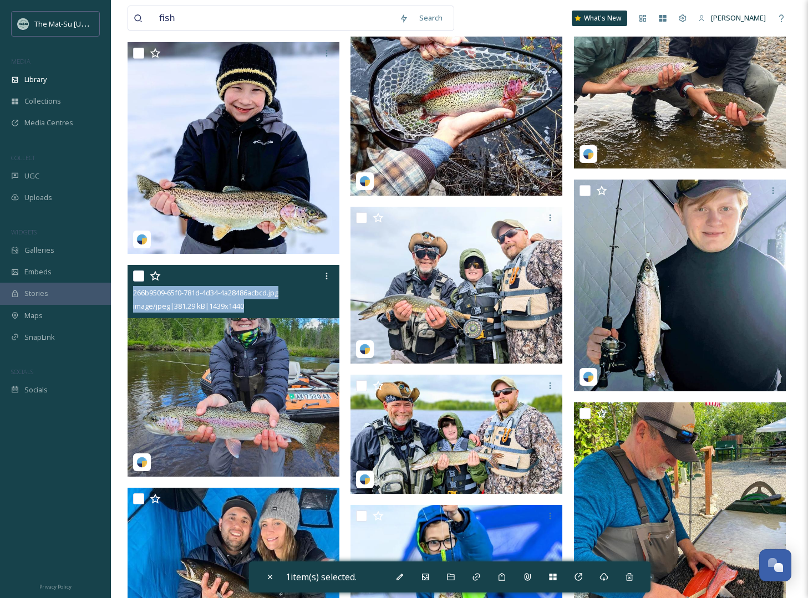
drag, startPoint x: 267, startPoint y: 308, endPoint x: 133, endPoint y: 298, distance: 134.6
click at [133, 297] on div "266b9509-65f0-781d-4d34-4a28486acbcd.jpg image/jpeg | 381.29 kB | 1439 x 1440" at bounding box center [234, 291] width 212 height 53
click at [299, 424] on img at bounding box center [234, 371] width 212 height 212
click at [298, 424] on img at bounding box center [234, 371] width 212 height 212
click at [313, 436] on img at bounding box center [234, 371] width 212 height 212
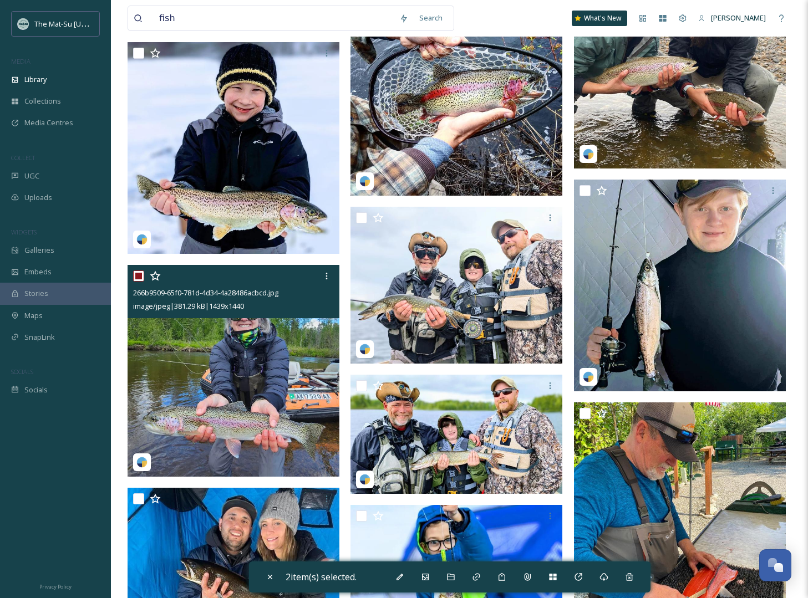
click at [313, 436] on img at bounding box center [234, 371] width 212 height 212
checkbox input "false"
